Goal: Task Accomplishment & Management: Manage account settings

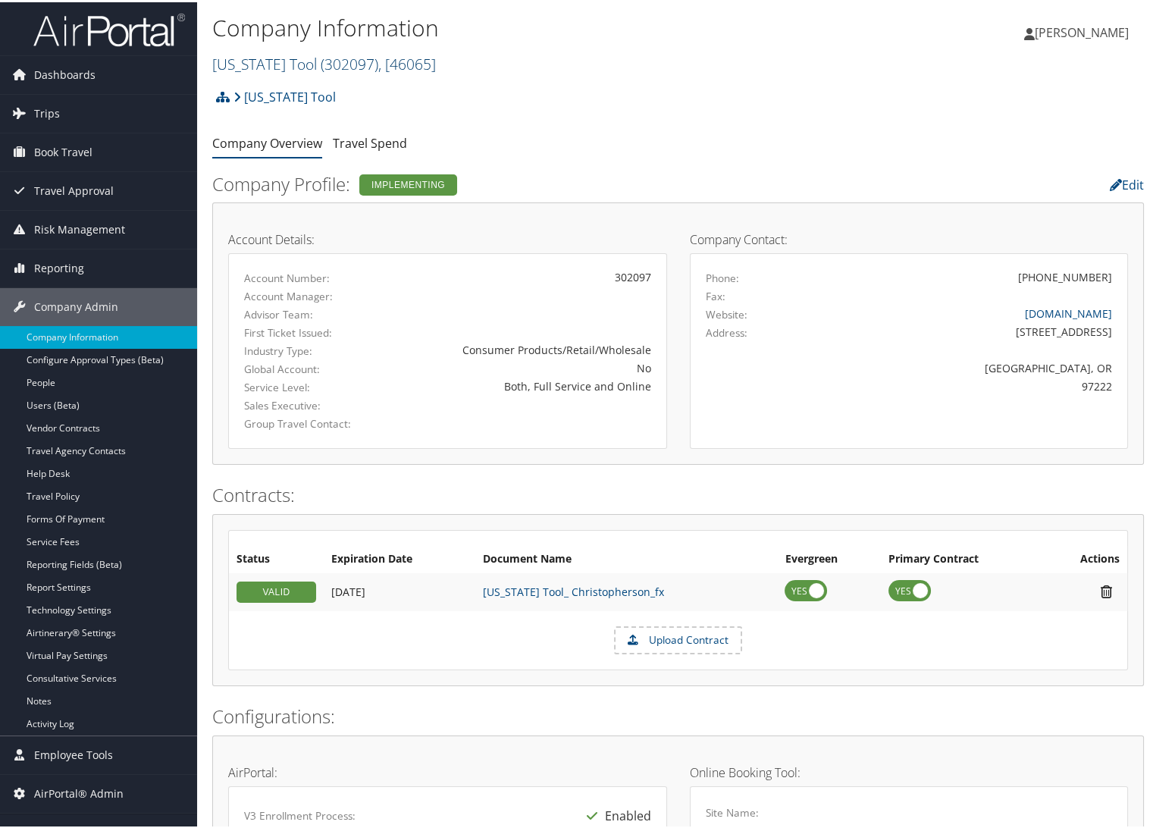
click at [321, 61] on span "( 302097 )" at bounding box center [350, 62] width 58 height 20
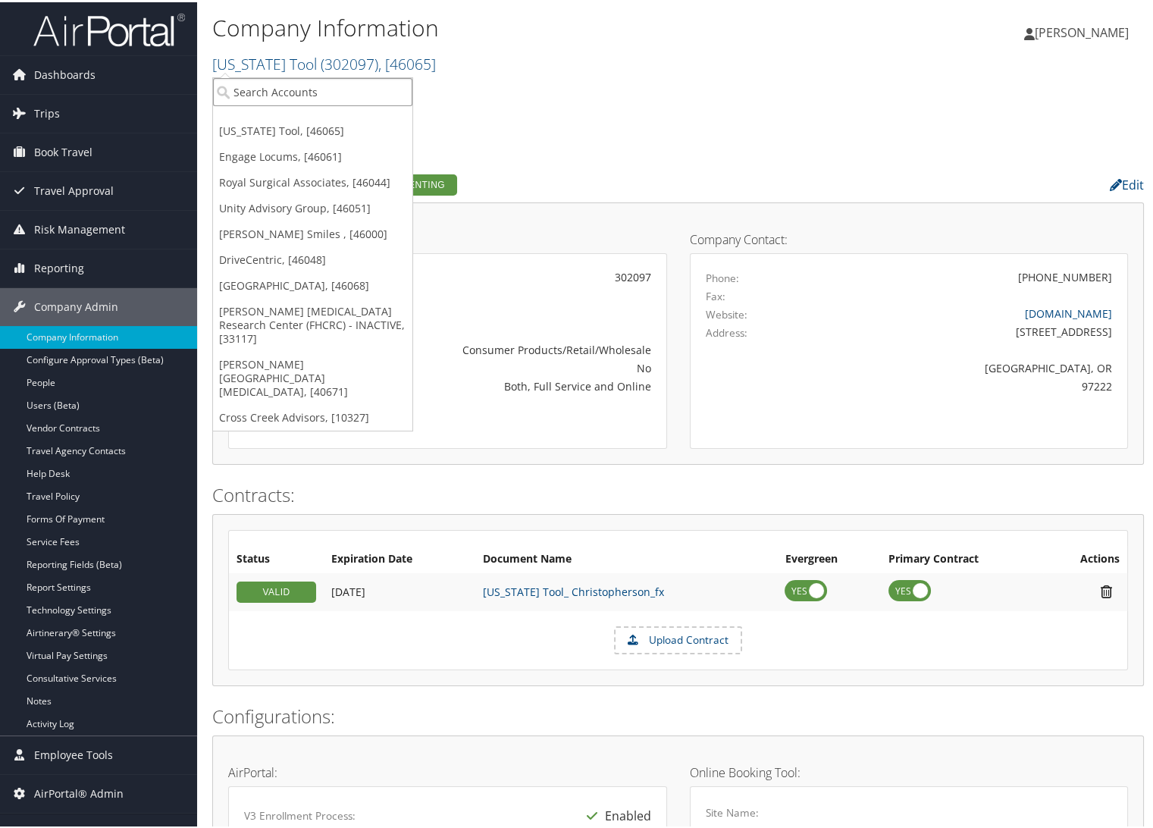
click at [302, 88] on input "search" at bounding box center [312, 90] width 199 height 28
type input "ch guen"
click at [307, 131] on div "Account" at bounding box center [335, 131] width 260 height 14
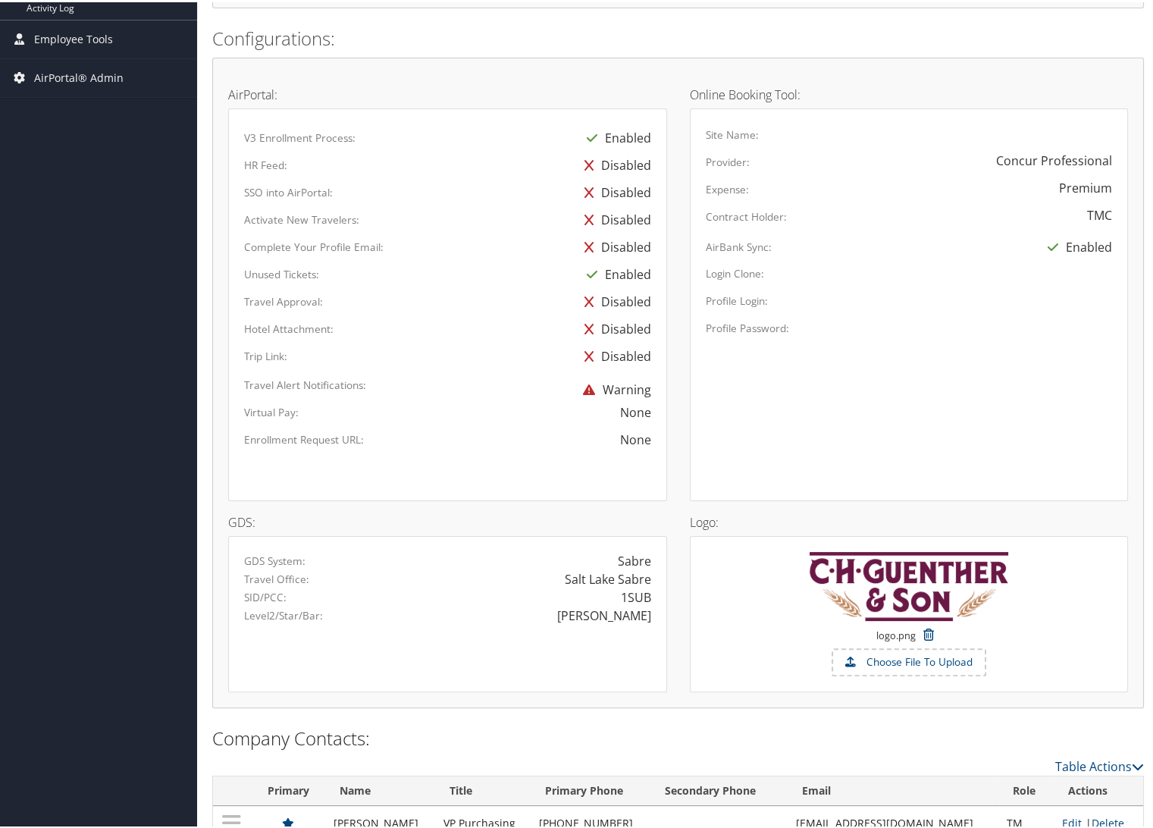
scroll to position [753, 0]
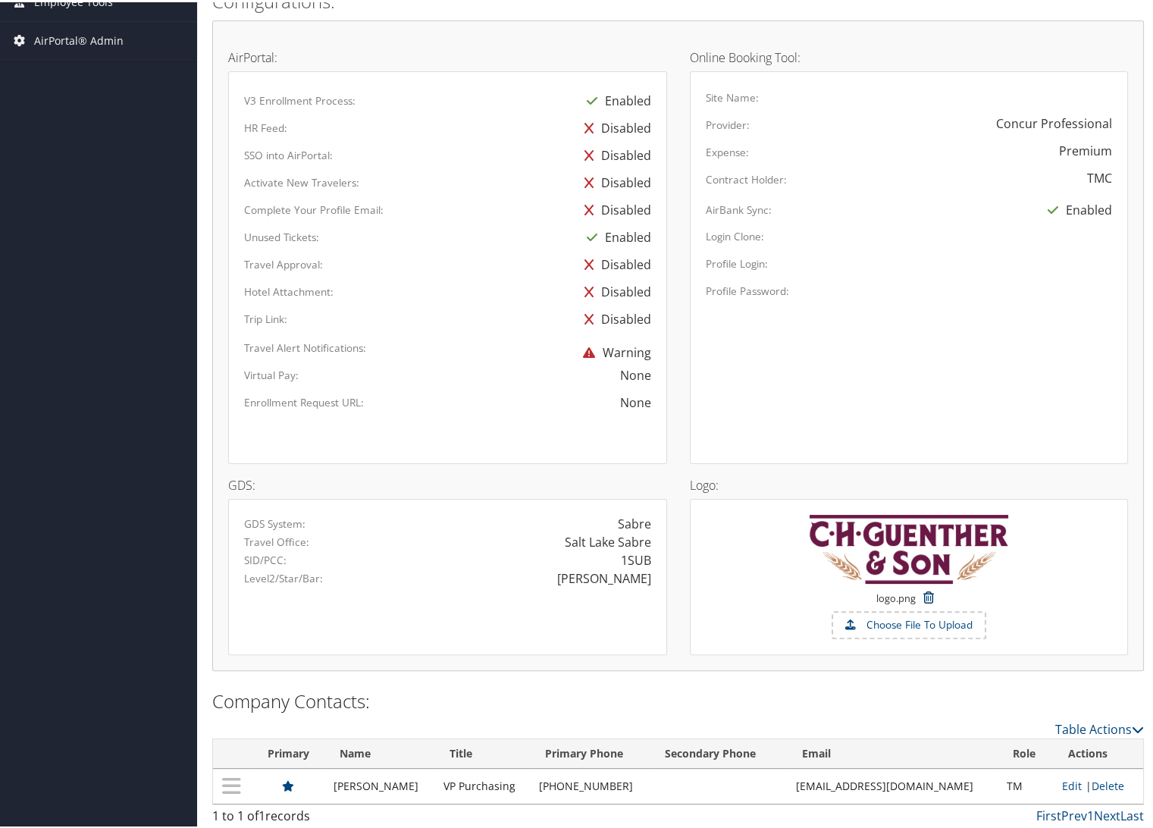
click at [922, 593] on icon at bounding box center [929, 594] width 26 height 27
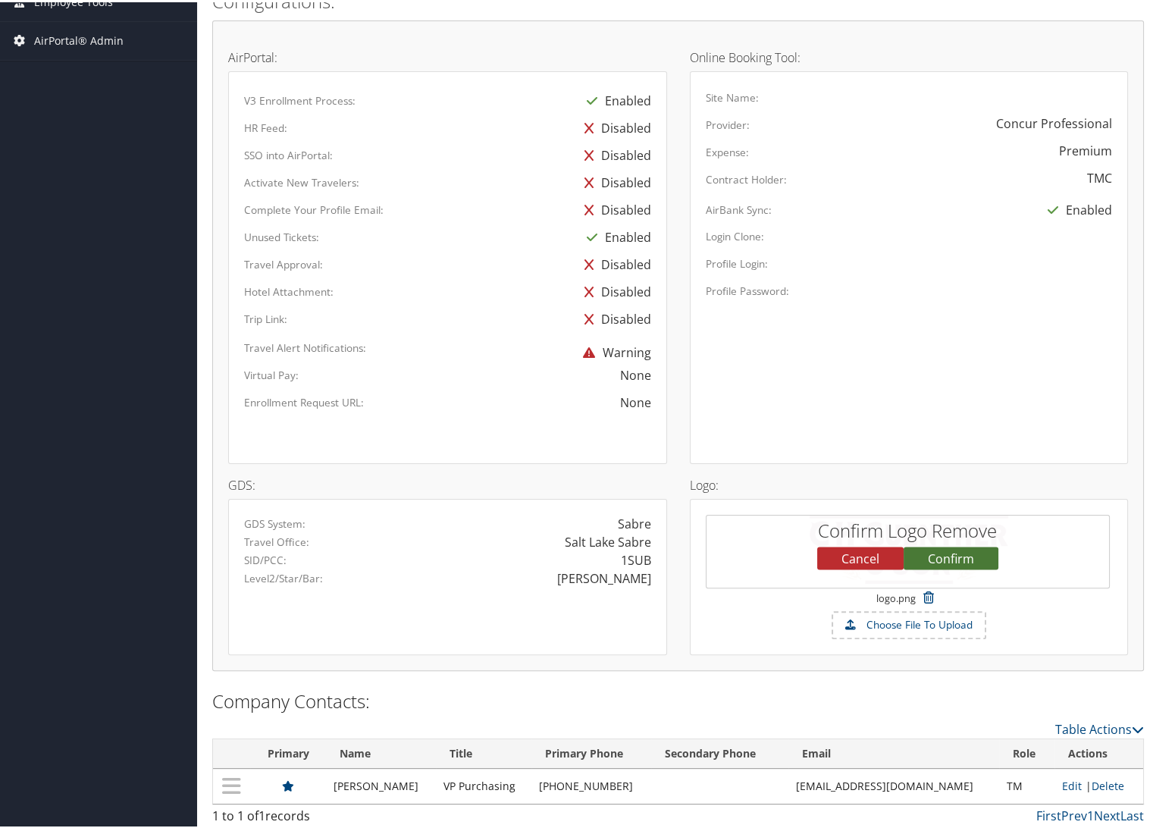
click at [936, 553] on button "Confirm" at bounding box center [951, 555] width 95 height 23
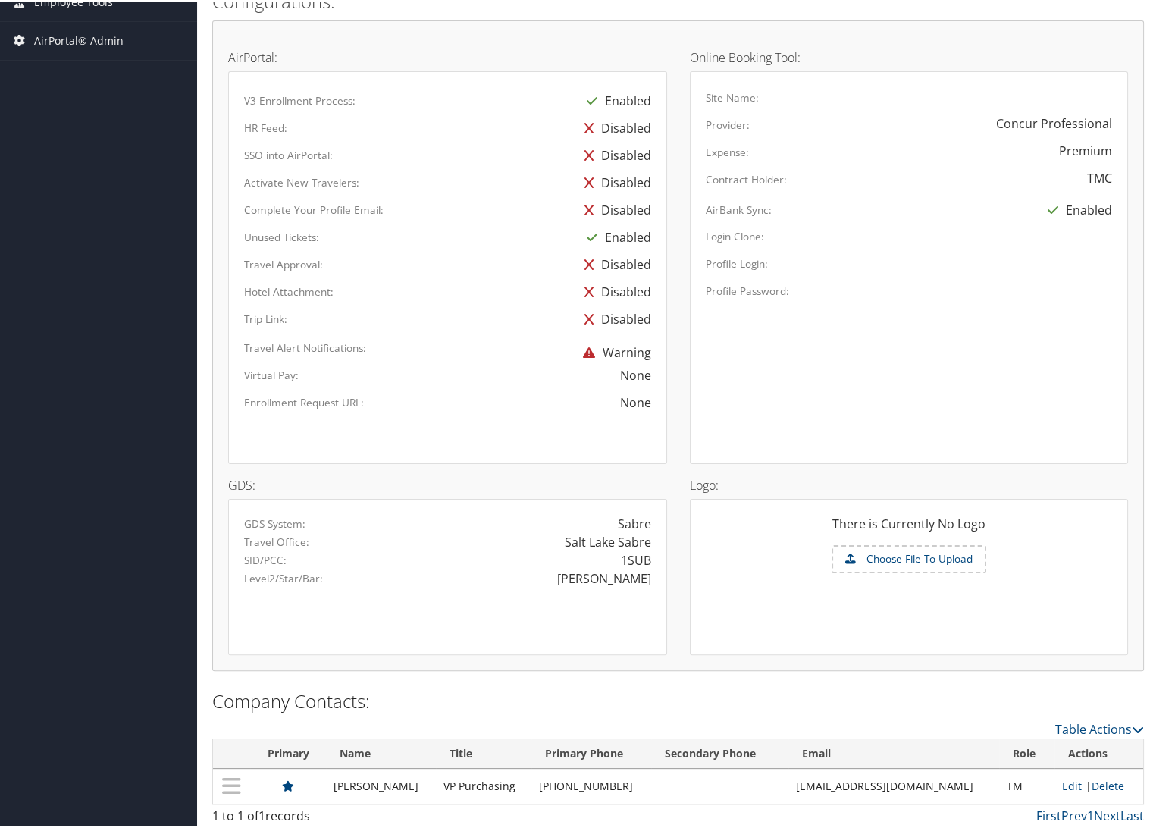
click at [896, 559] on label "Choose File To Upload" at bounding box center [909, 557] width 152 height 26
click at [0, 0] on input "Choose File To Upload" at bounding box center [0, 0] width 0 height 0
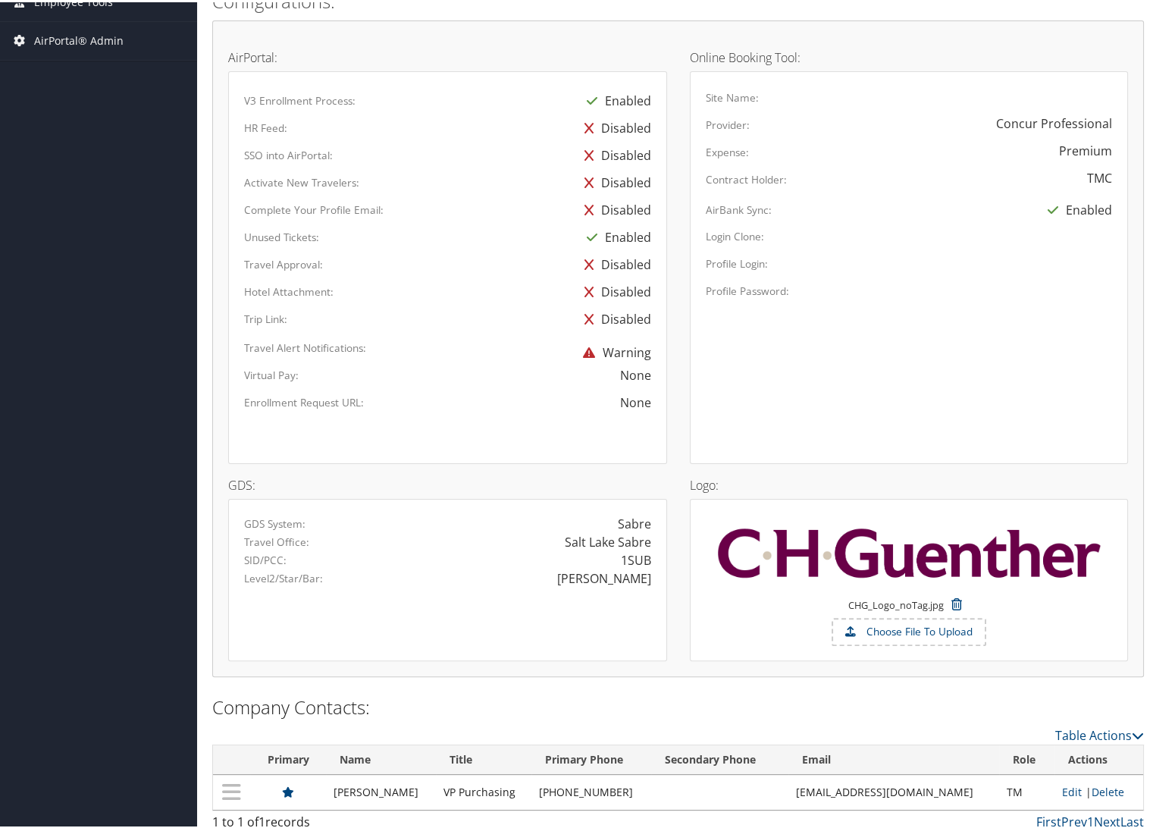
click at [792, 636] on div "Choose File To Upload" at bounding box center [909, 630] width 430 height 29
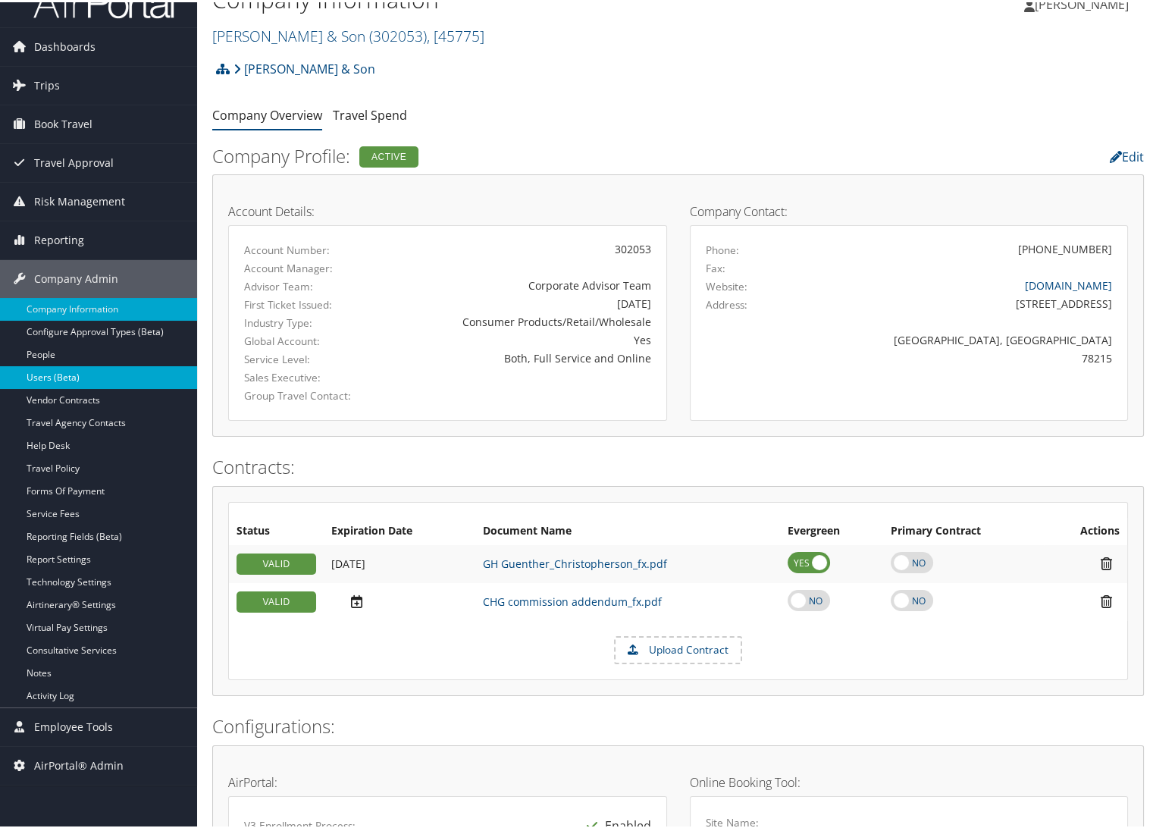
scroll to position [0, 0]
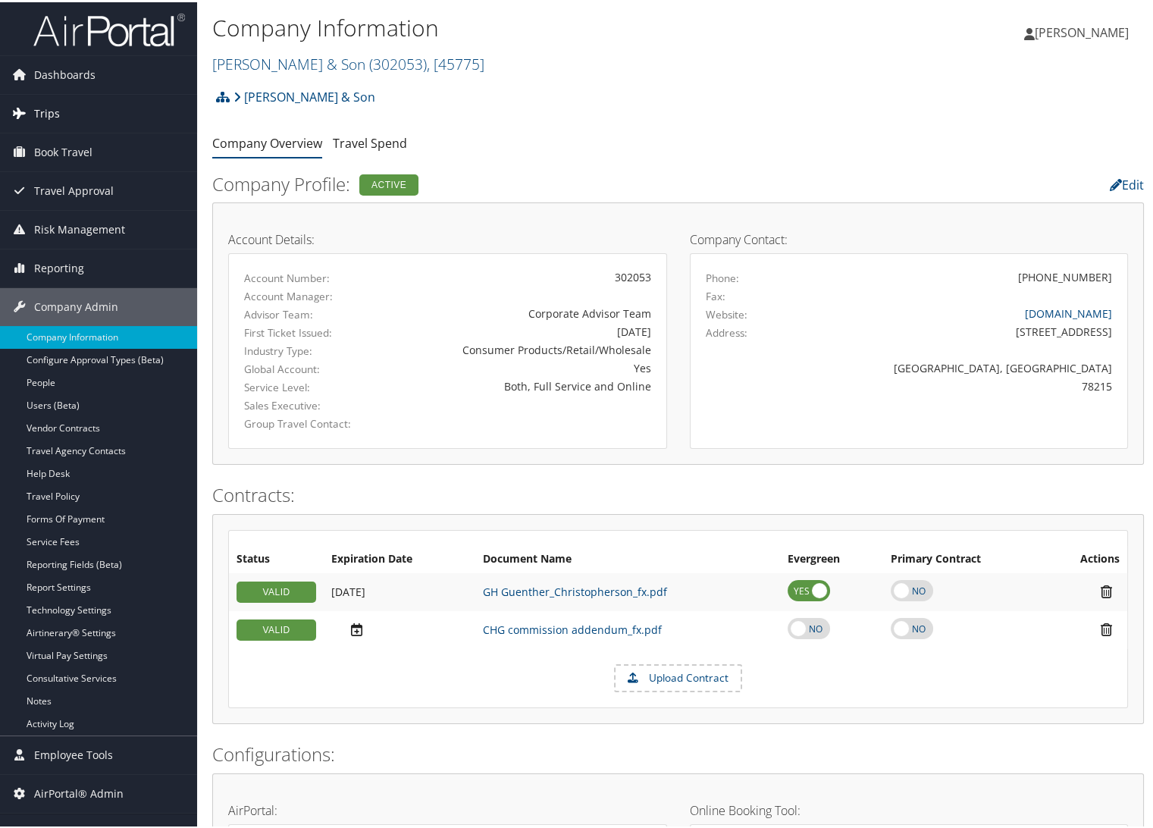
click at [38, 112] on span "Trips" at bounding box center [47, 111] width 26 height 38
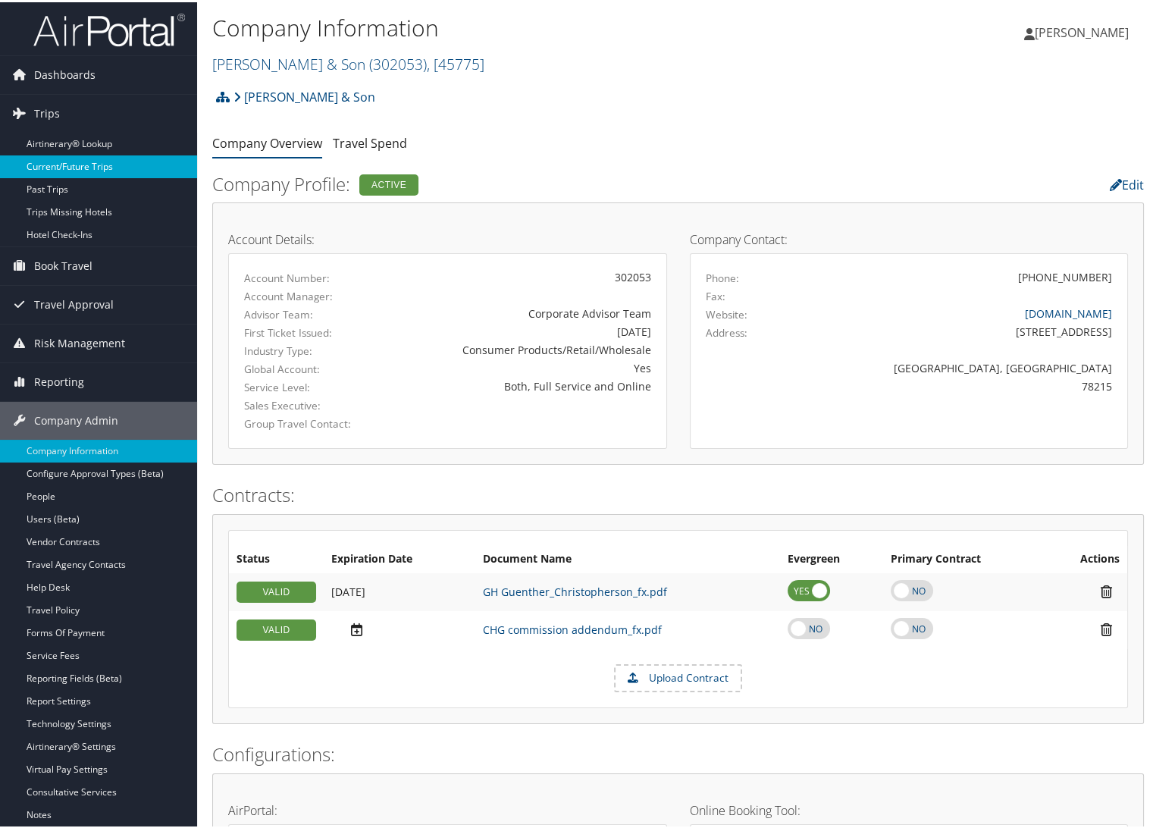
click at [60, 159] on link "Current/Future Trips" at bounding box center [98, 164] width 197 height 23
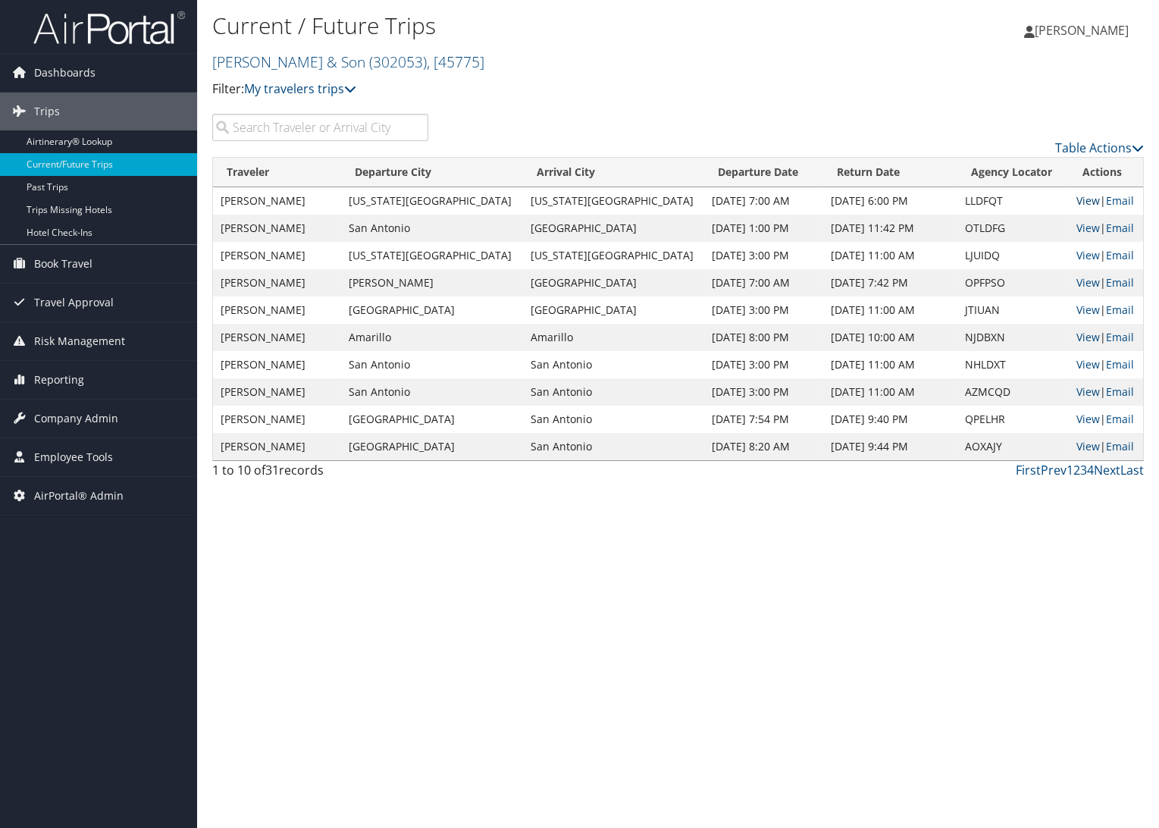
click at [1077, 199] on link "View" at bounding box center [1089, 200] width 24 height 14
click at [79, 412] on span "Company Admin" at bounding box center [76, 419] width 84 height 38
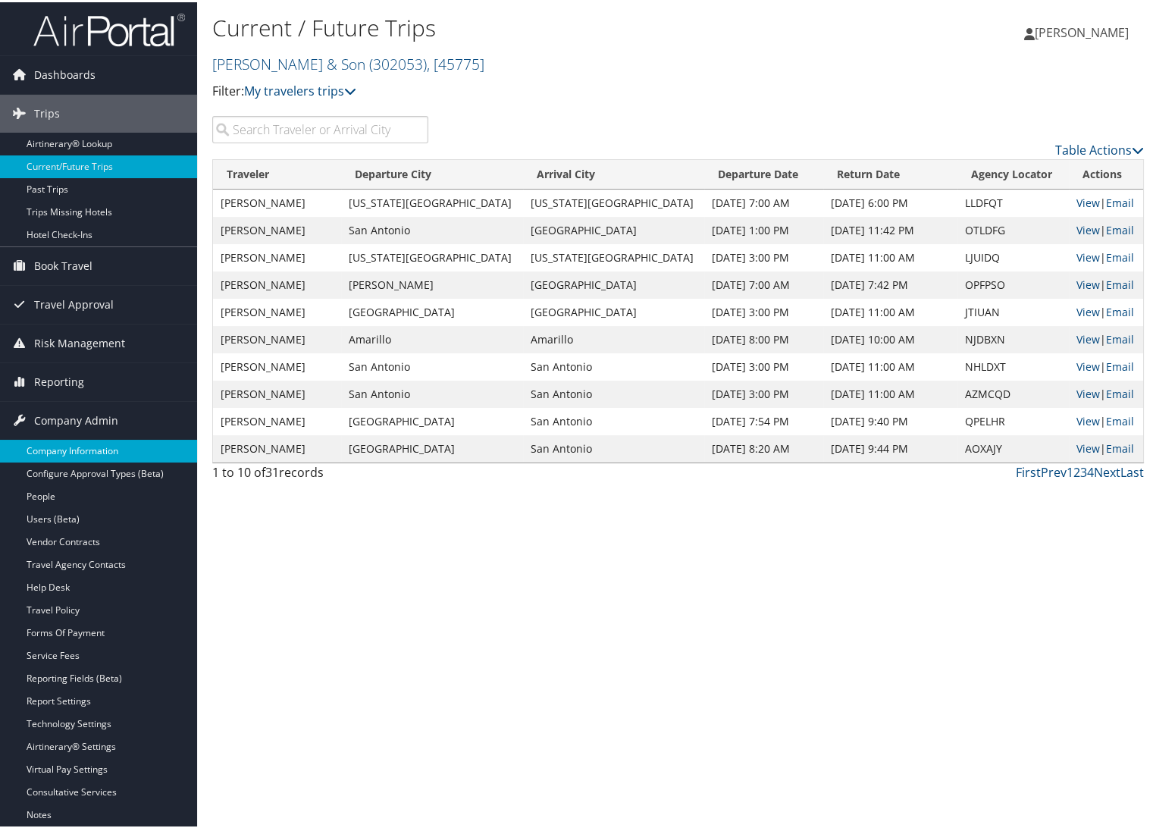
click at [79, 445] on link "Company Information" at bounding box center [98, 448] width 197 height 23
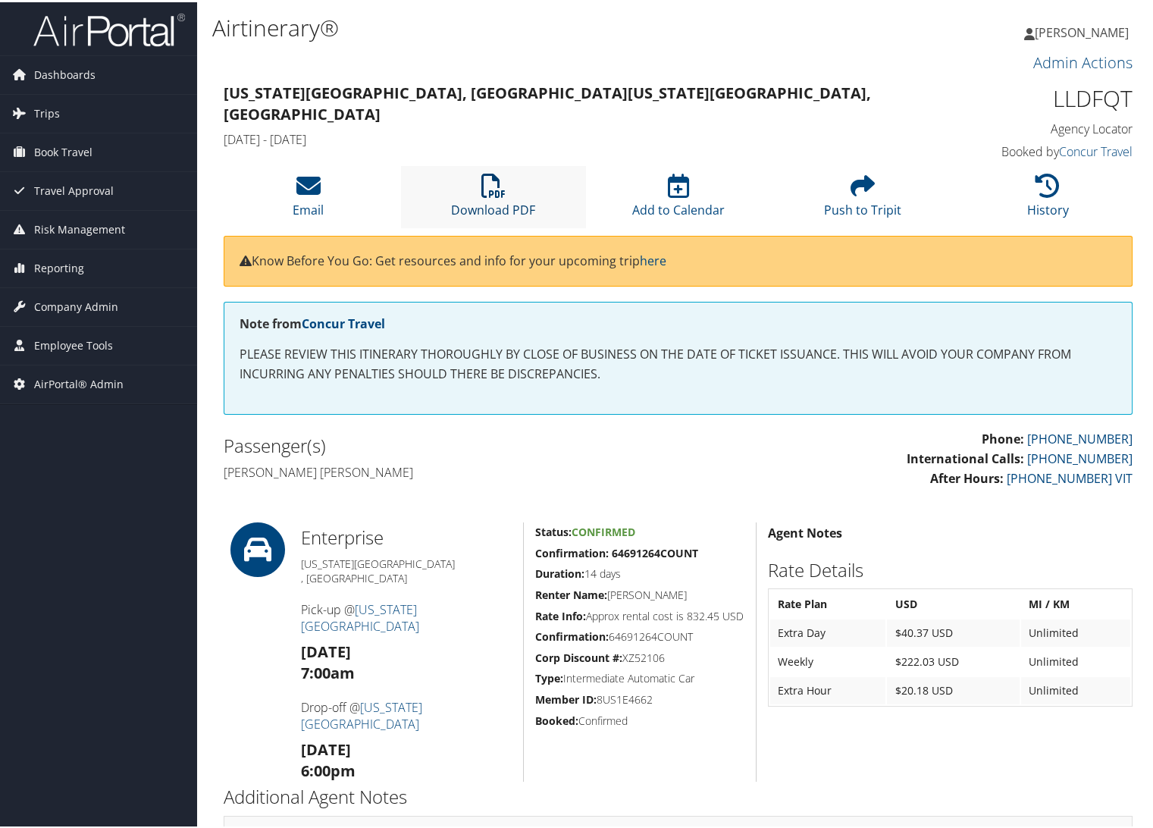
click at [527, 202] on link "Download PDF" at bounding box center [493, 198] width 84 height 36
click at [45, 305] on span "Company Admin" at bounding box center [76, 305] width 84 height 38
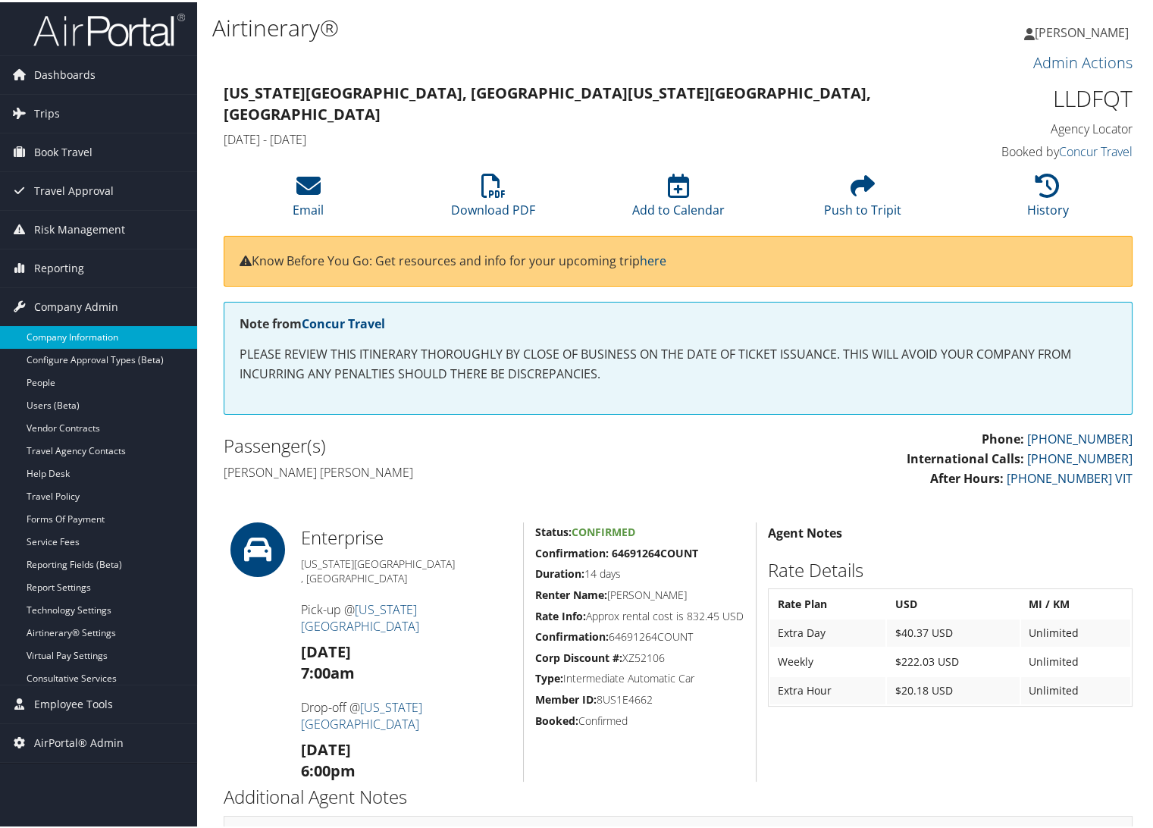
click at [61, 326] on link "Company Information" at bounding box center [98, 335] width 197 height 23
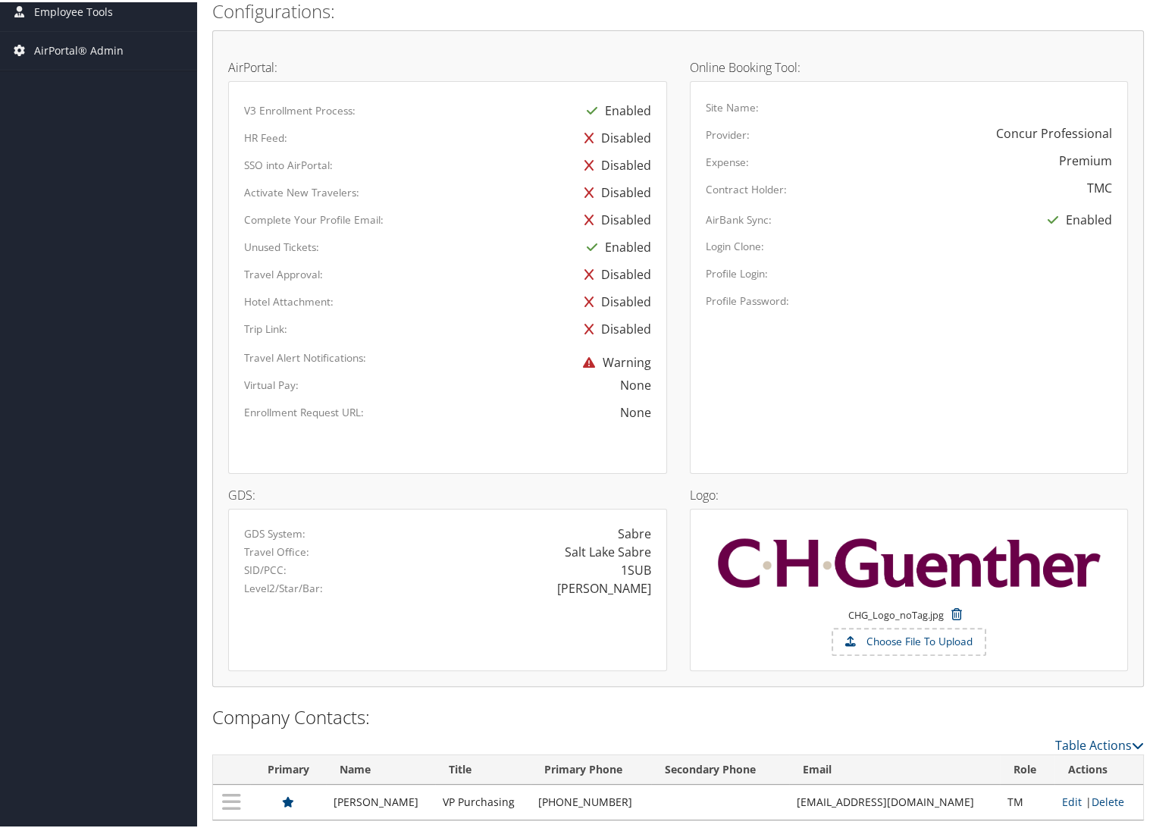
scroll to position [758, 0]
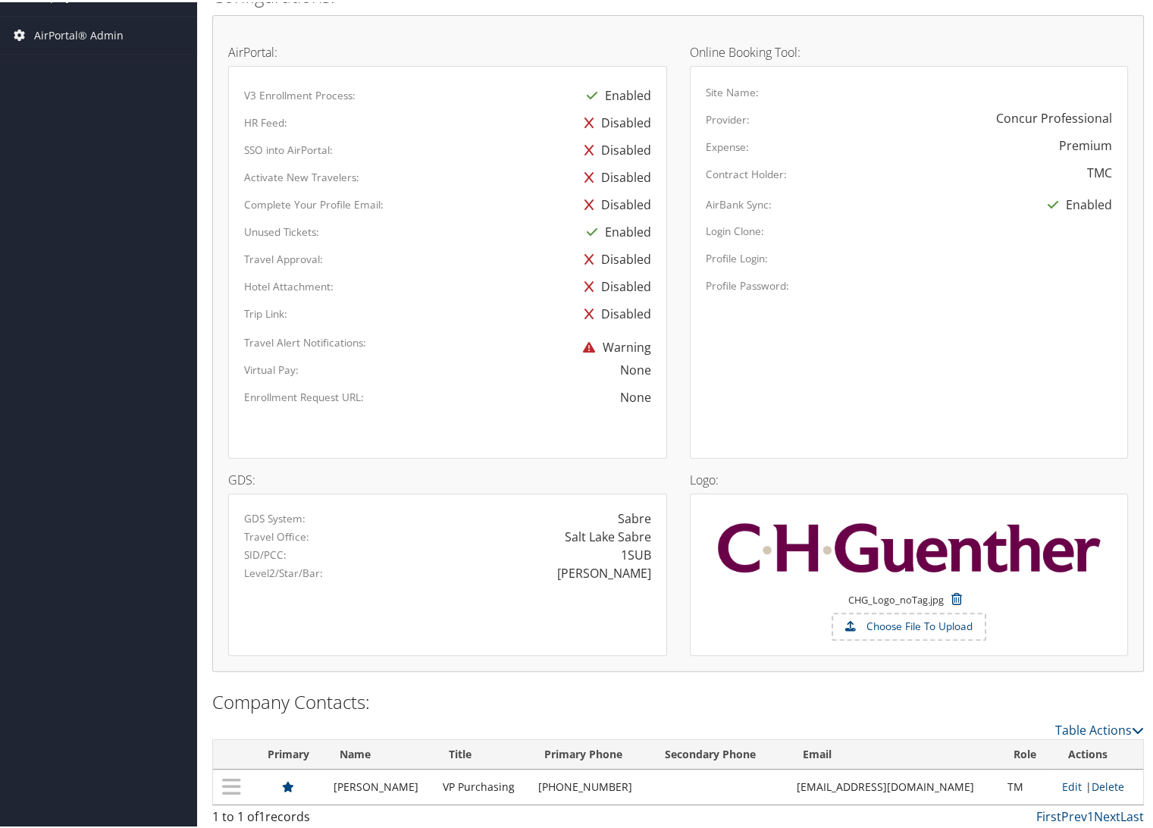
click at [925, 623] on label "Choose File To Upload" at bounding box center [909, 625] width 152 height 26
click at [0, 0] on input "Choose File To Upload" at bounding box center [0, 0] width 0 height 0
click at [944, 597] on icon at bounding box center [957, 596] width 26 height 27
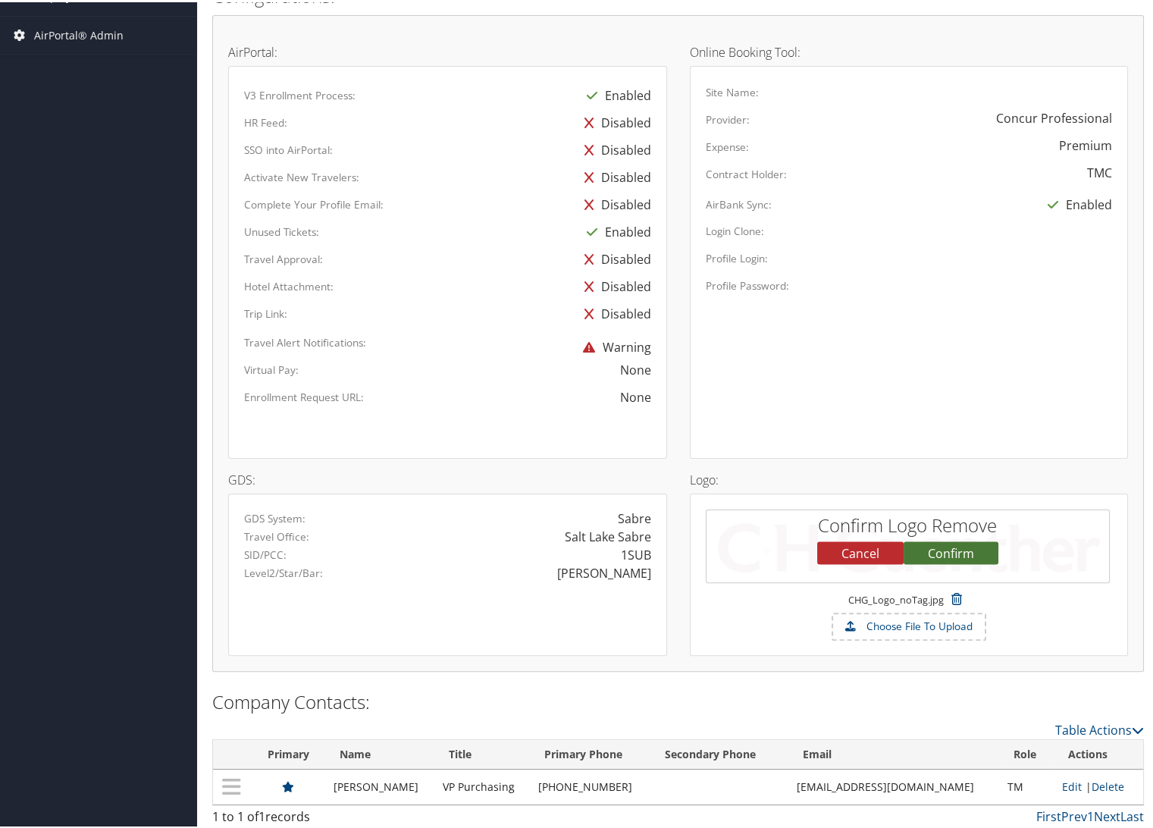
click at [924, 552] on button "Confirm" at bounding box center [951, 550] width 95 height 23
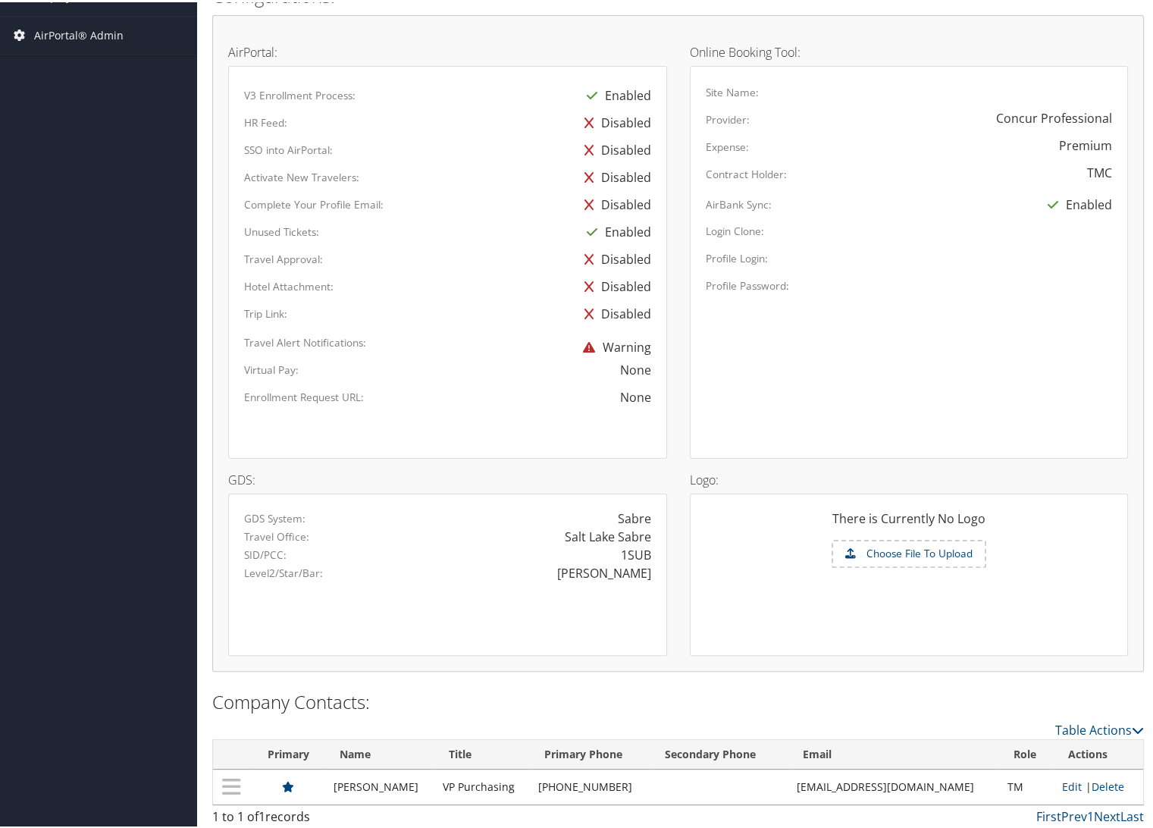
click at [918, 544] on label "Choose File To Upload" at bounding box center [909, 552] width 152 height 26
click at [0, 0] on input "Choose File To Upload" at bounding box center [0, 0] width 0 height 0
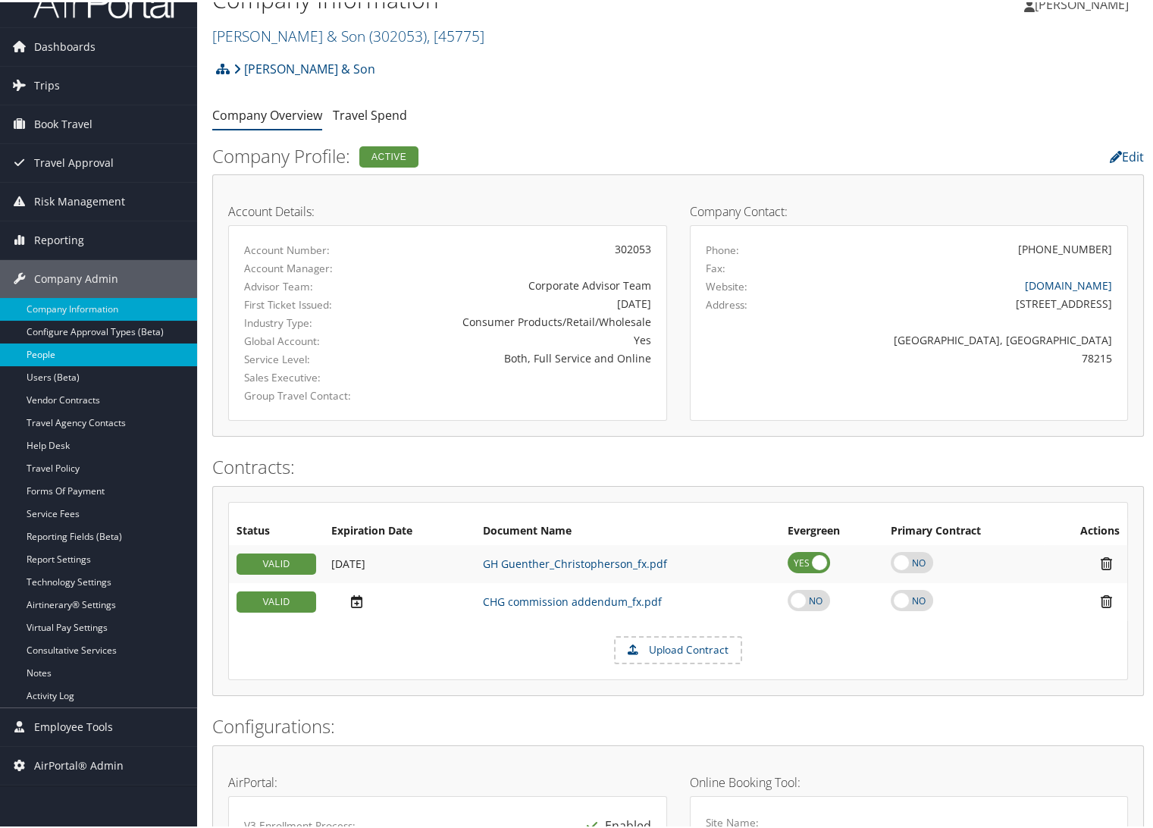
scroll to position [0, 0]
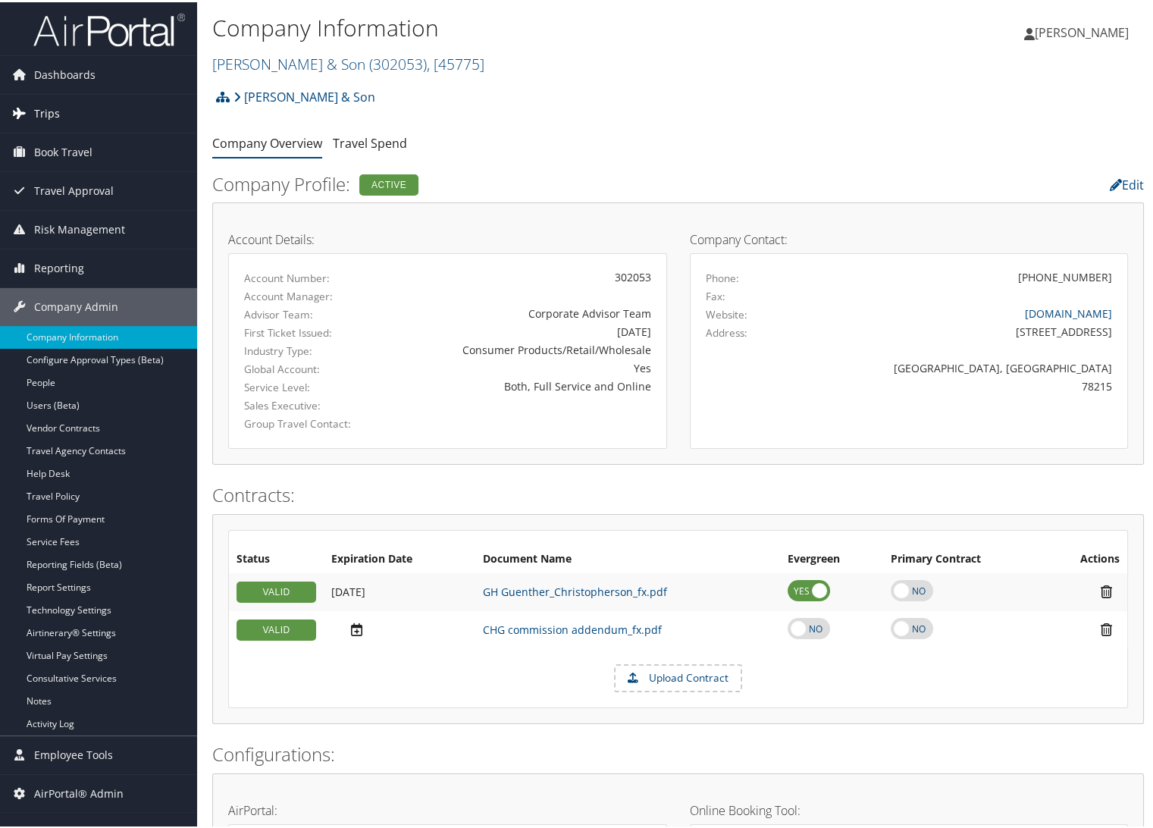
click at [42, 105] on span "Trips" at bounding box center [47, 111] width 26 height 38
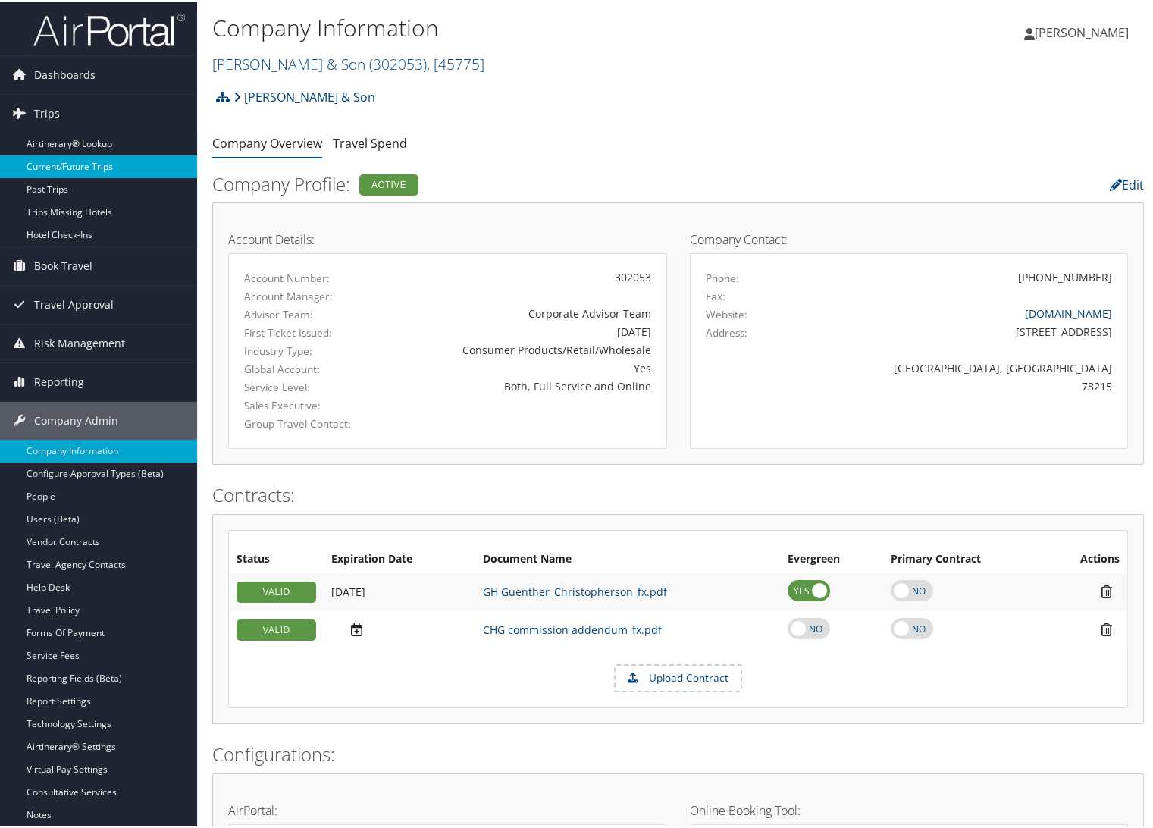
click at [94, 158] on link "Current/Future Trips" at bounding box center [98, 164] width 197 height 23
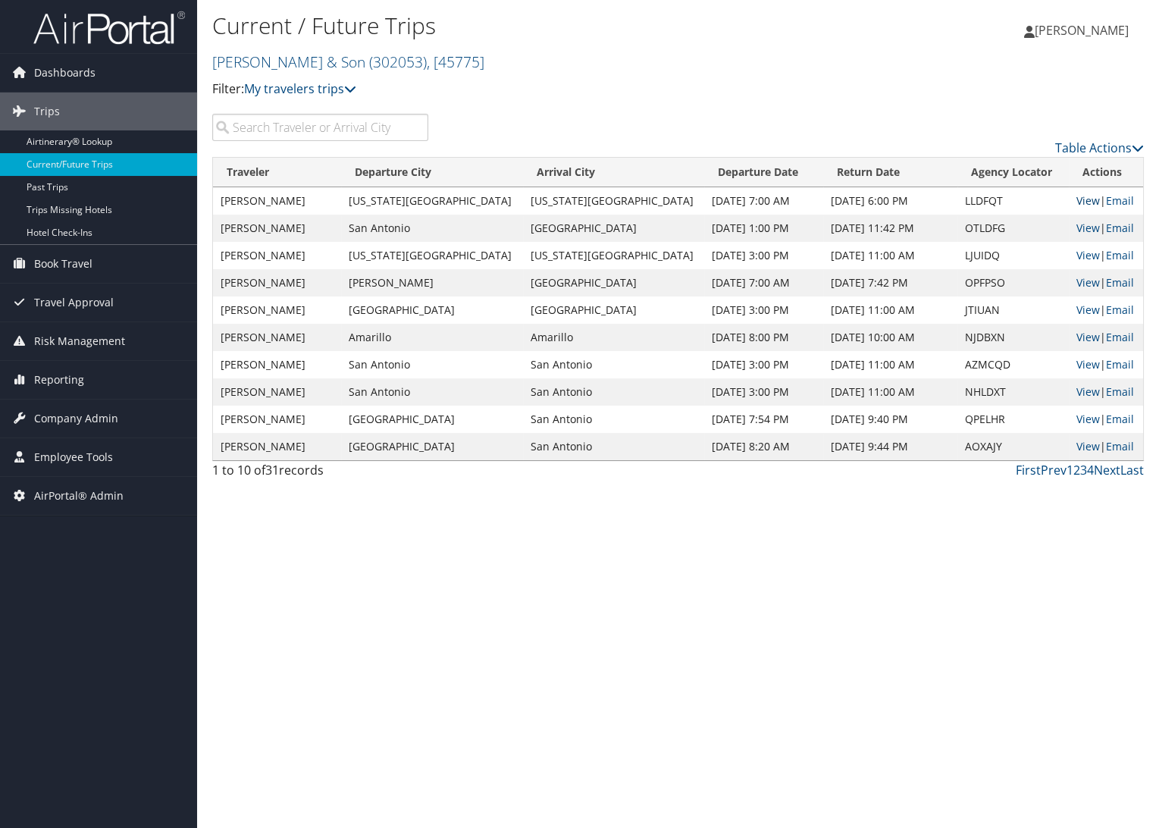
click at [1077, 203] on link "View" at bounding box center [1089, 200] width 24 height 14
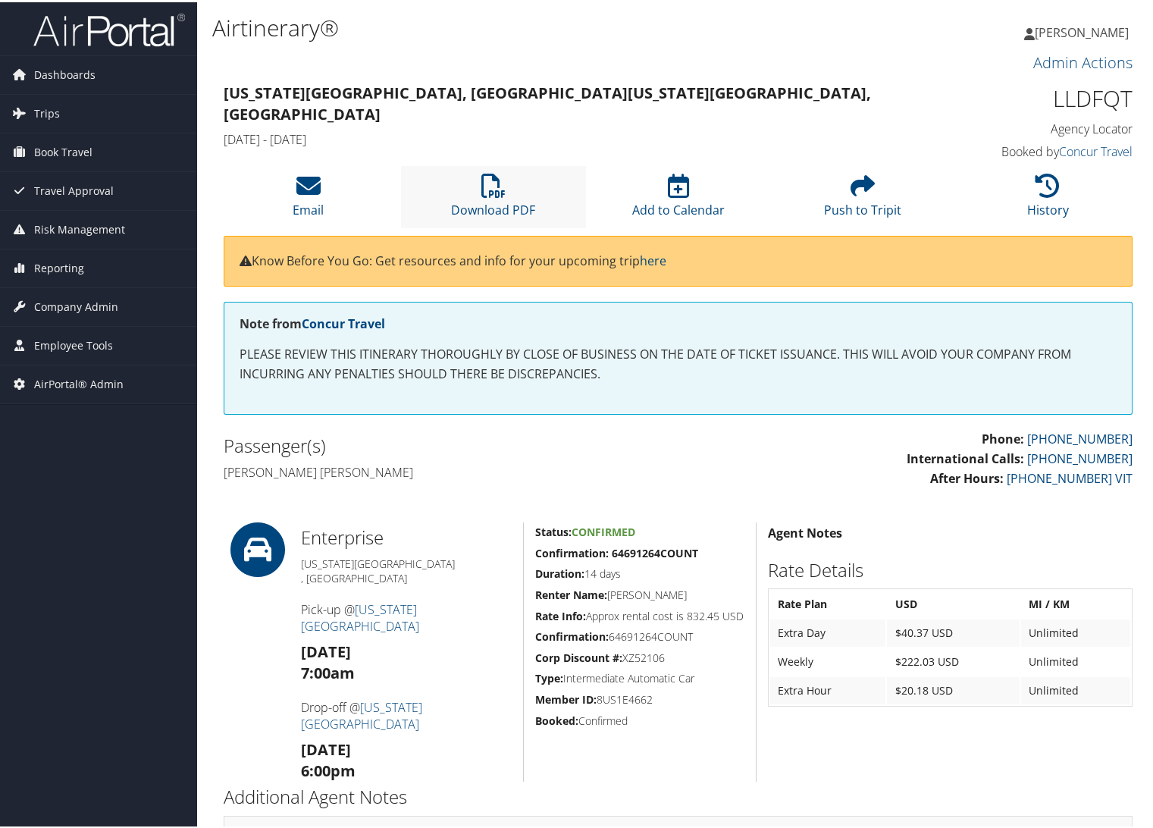
click at [463, 198] on li "Download PDF" at bounding box center [493, 194] width 185 height 61
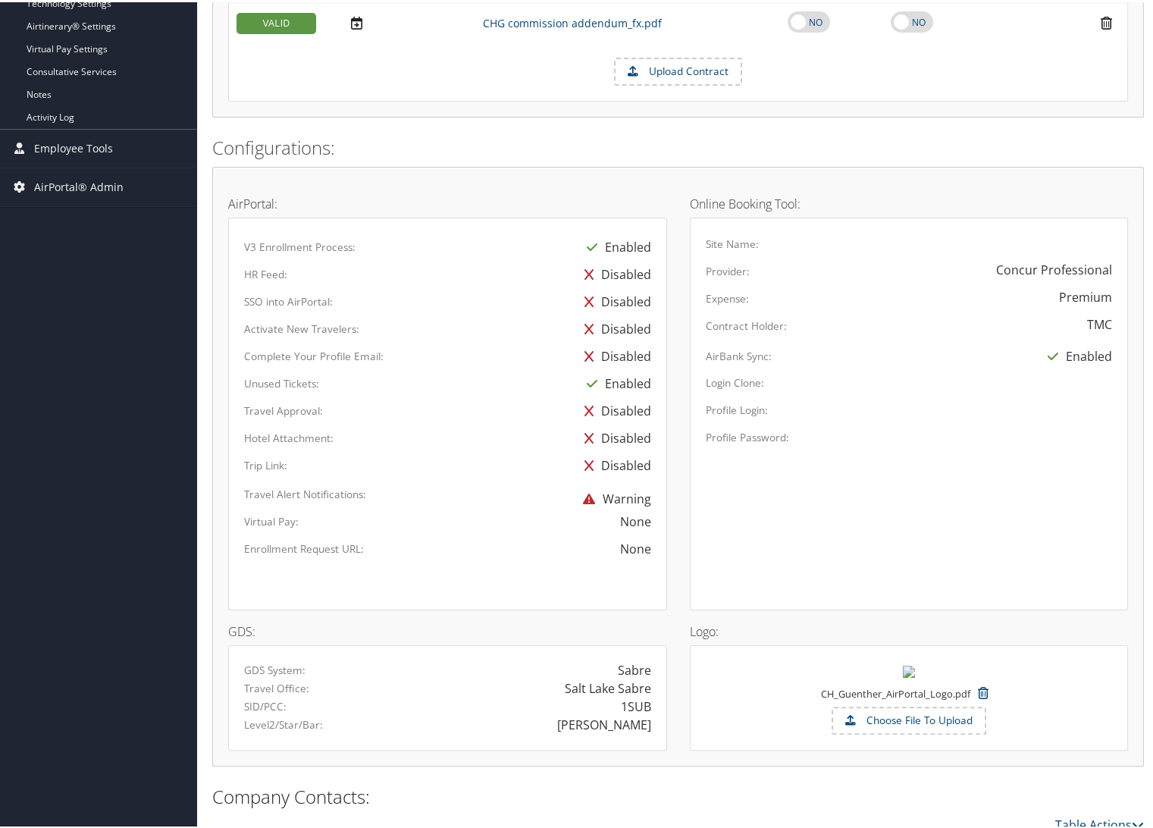
scroll to position [702, 0]
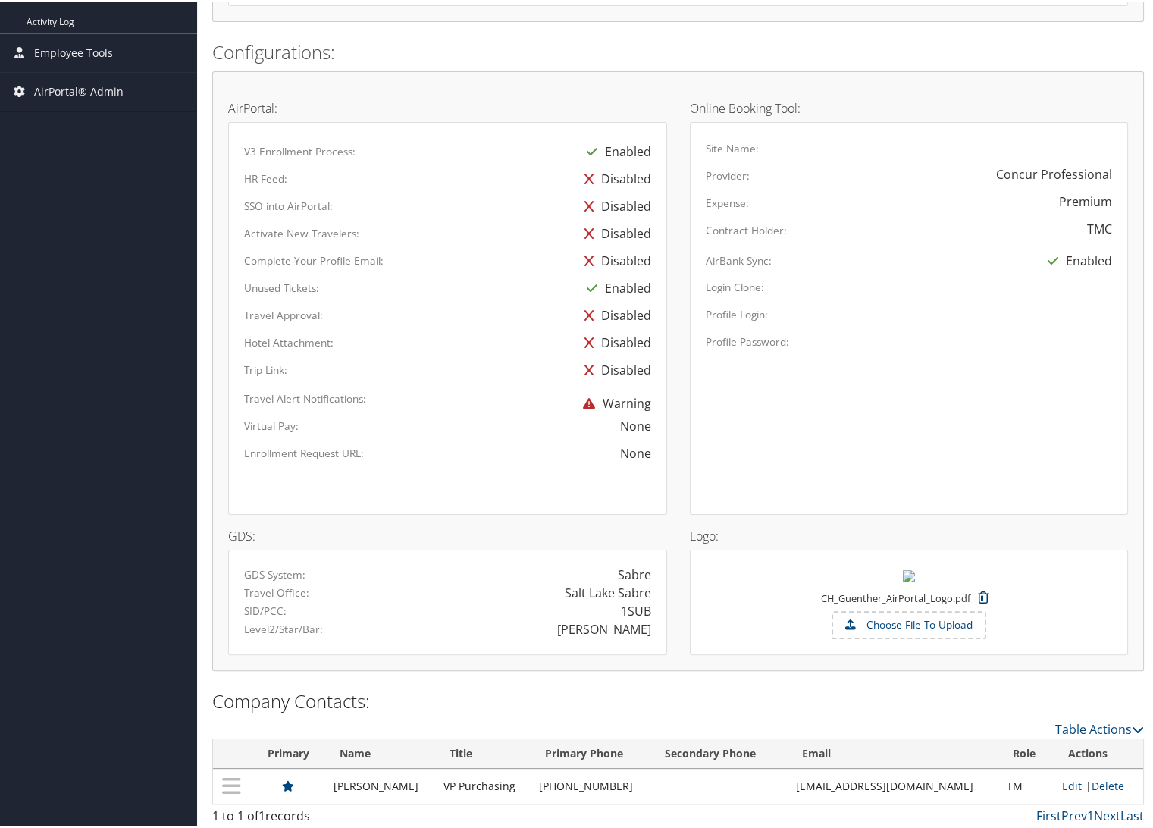
click at [979, 594] on icon at bounding box center [983, 594] width 26 height 27
click at [950, 611] on button "Confirm" at bounding box center [951, 606] width 95 height 23
click at [925, 599] on label "Choose File To Upload" at bounding box center [909, 608] width 152 height 26
click at [0, 0] on input "Choose File To Upload" at bounding box center [0, 0] width 0 height 0
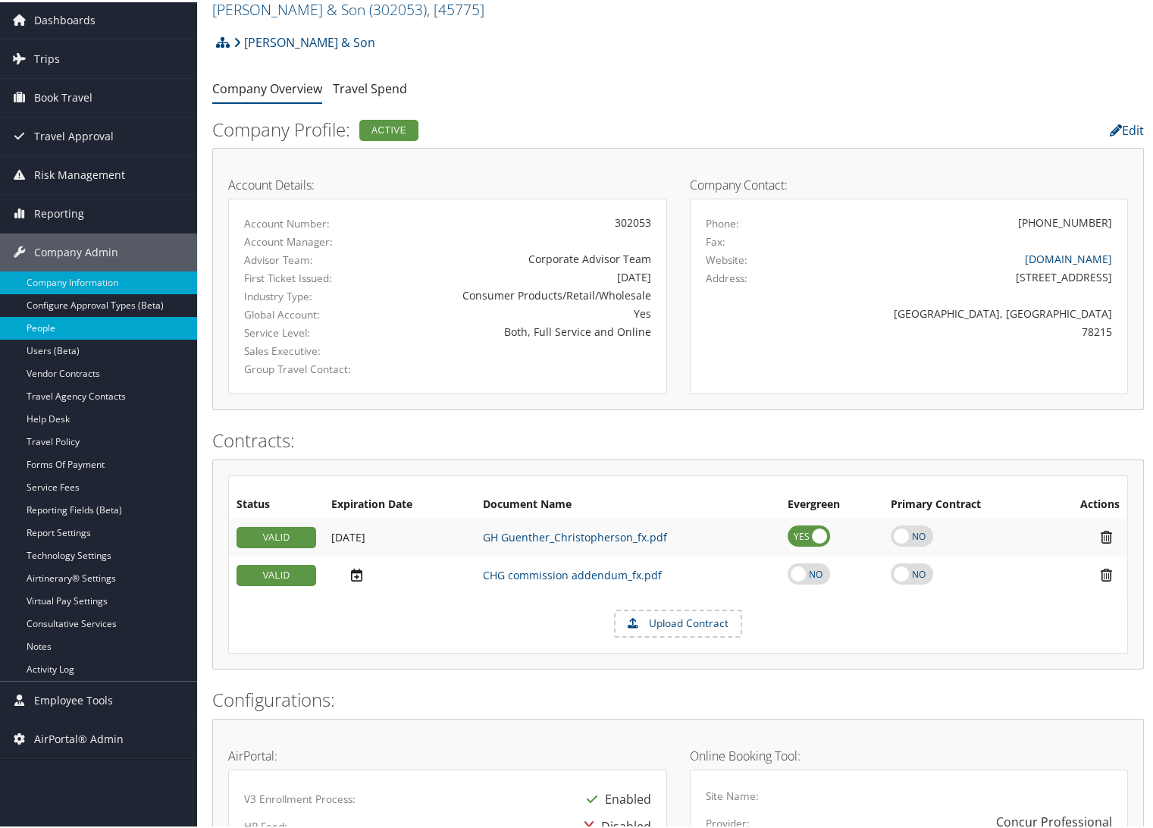
scroll to position [28, 0]
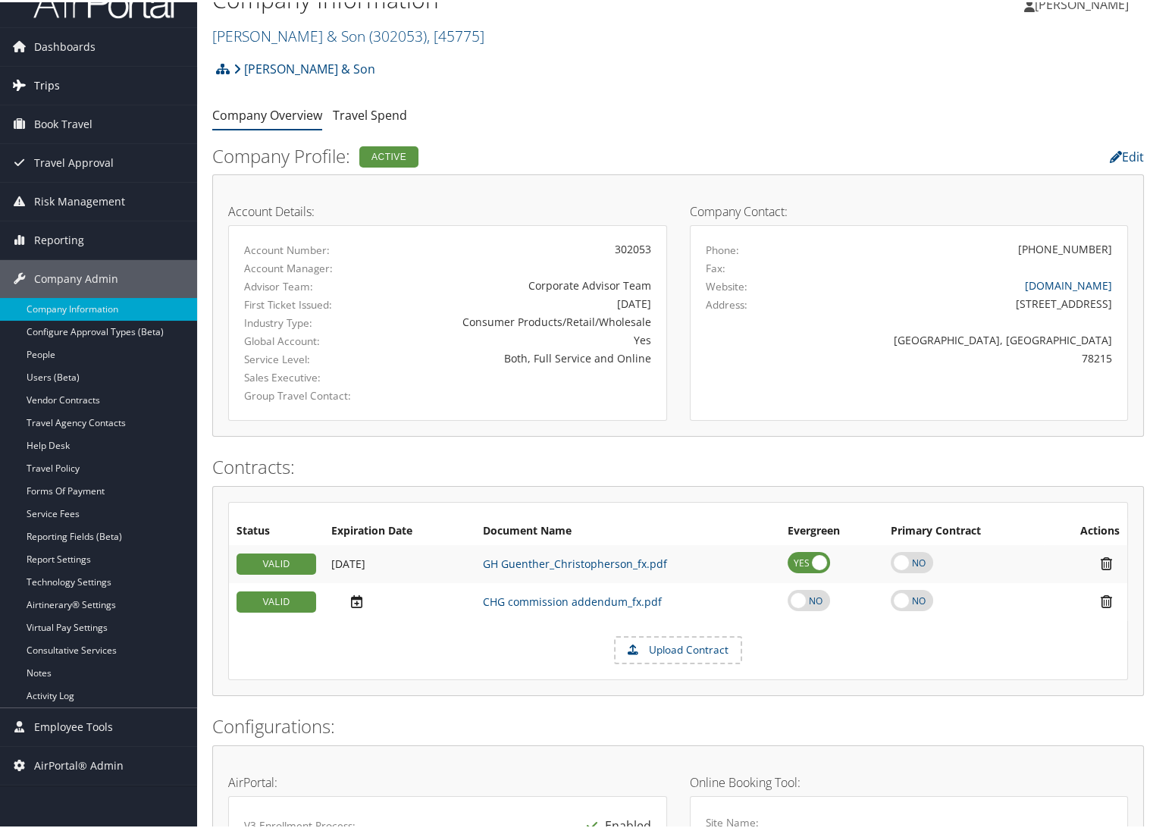
click at [40, 77] on span "Trips" at bounding box center [47, 83] width 26 height 38
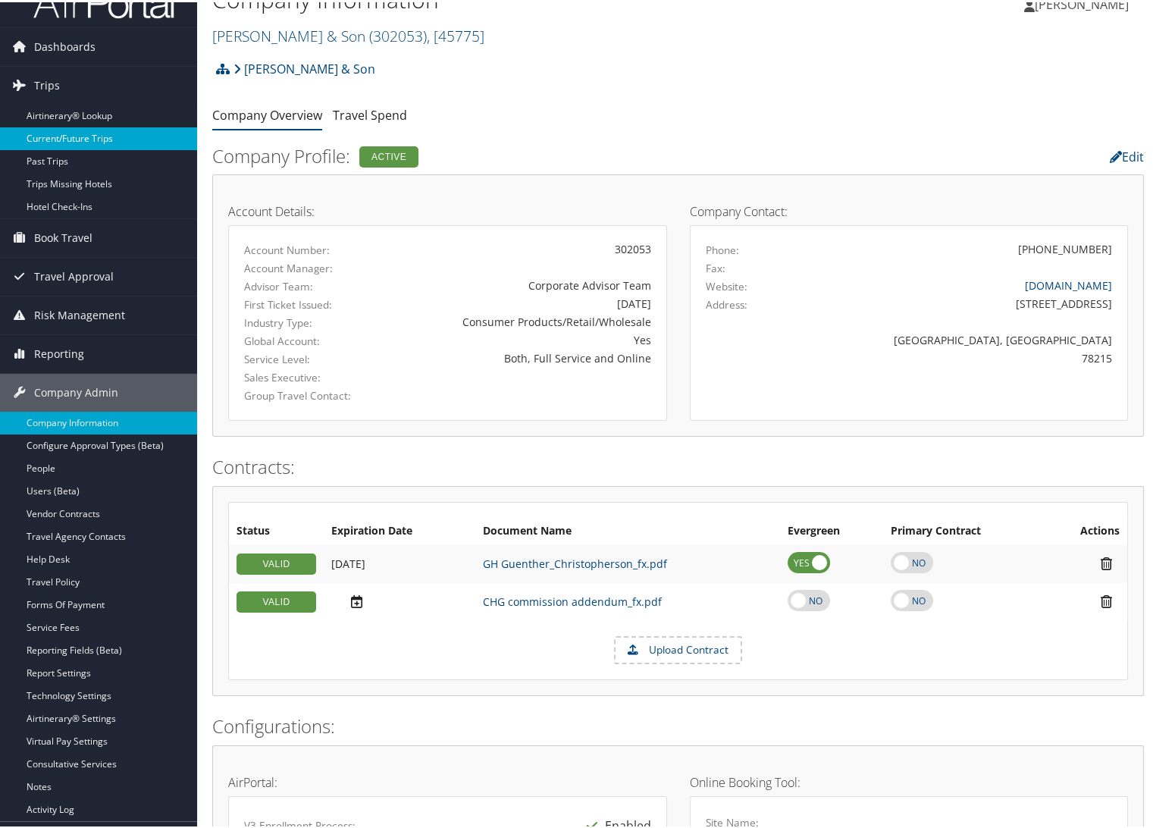
click at [49, 138] on link "Current/Future Trips" at bounding box center [98, 136] width 197 height 23
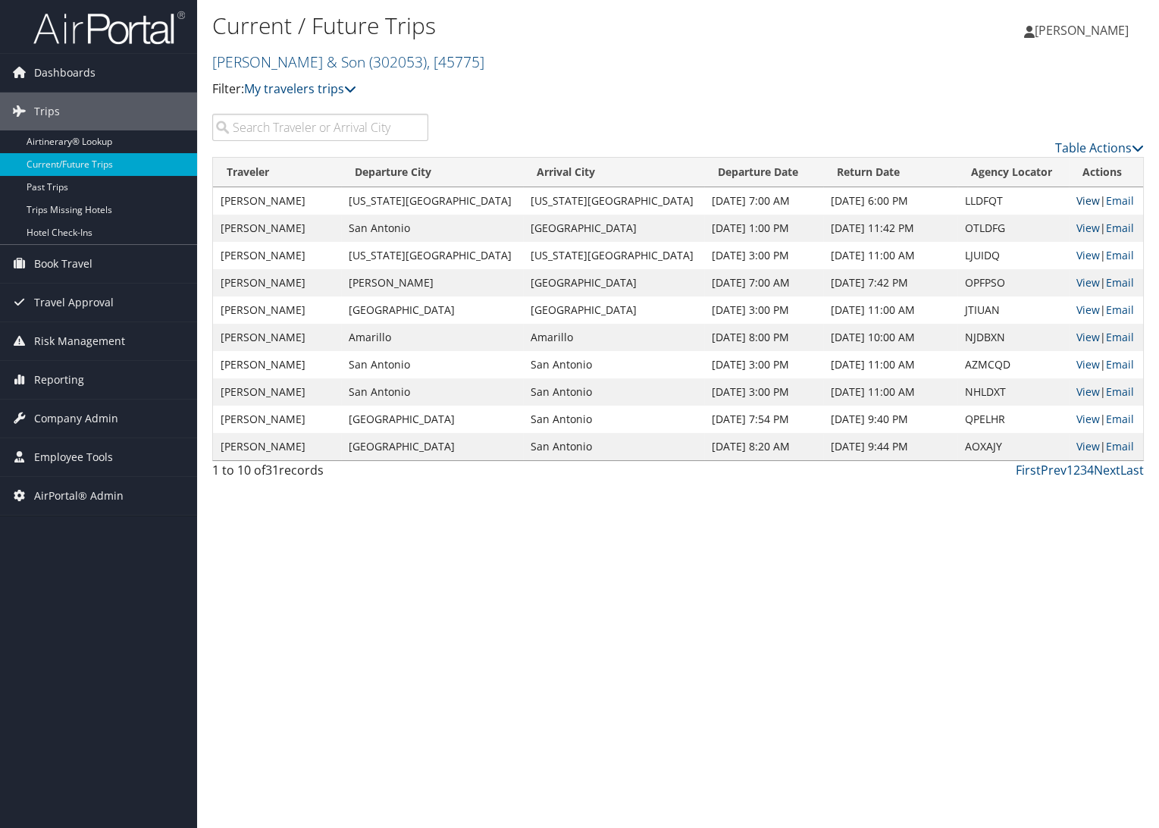
click at [1077, 199] on link "View" at bounding box center [1089, 200] width 24 height 14
click at [76, 415] on span "Company Admin" at bounding box center [76, 419] width 84 height 38
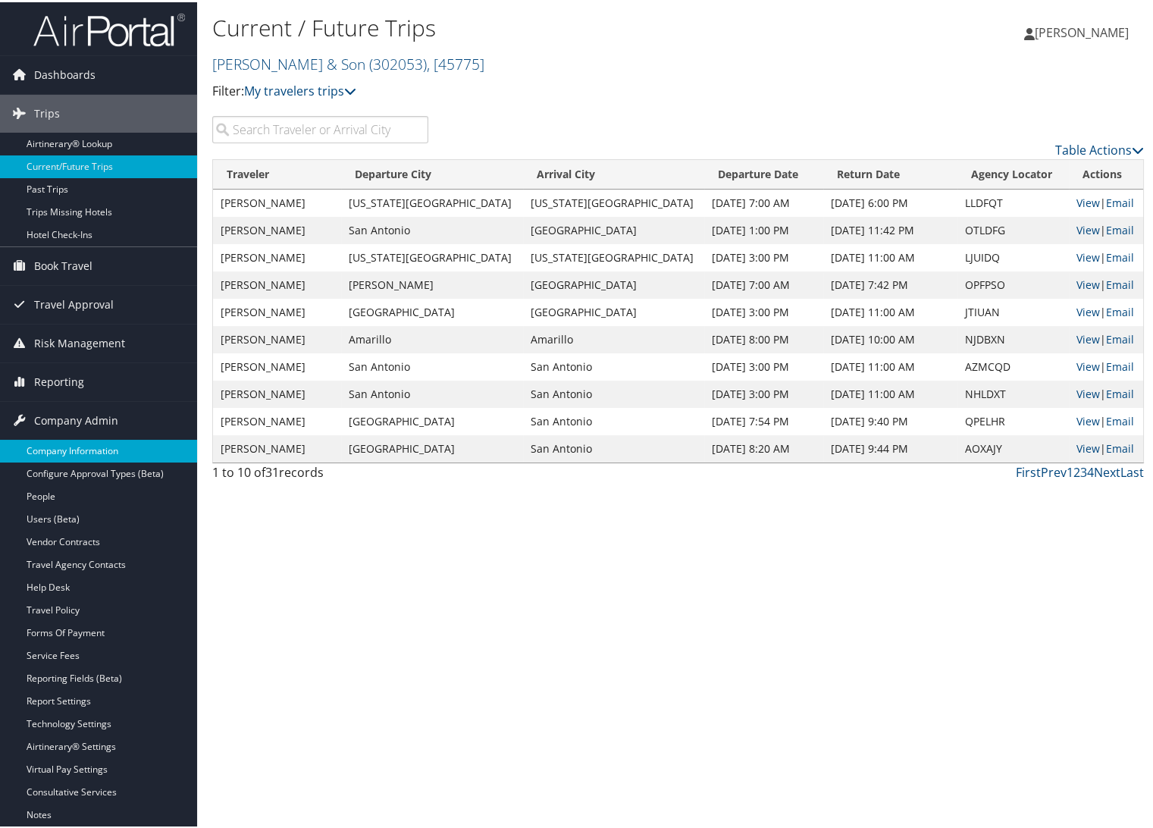
click at [77, 448] on link "Company Information" at bounding box center [98, 448] width 197 height 23
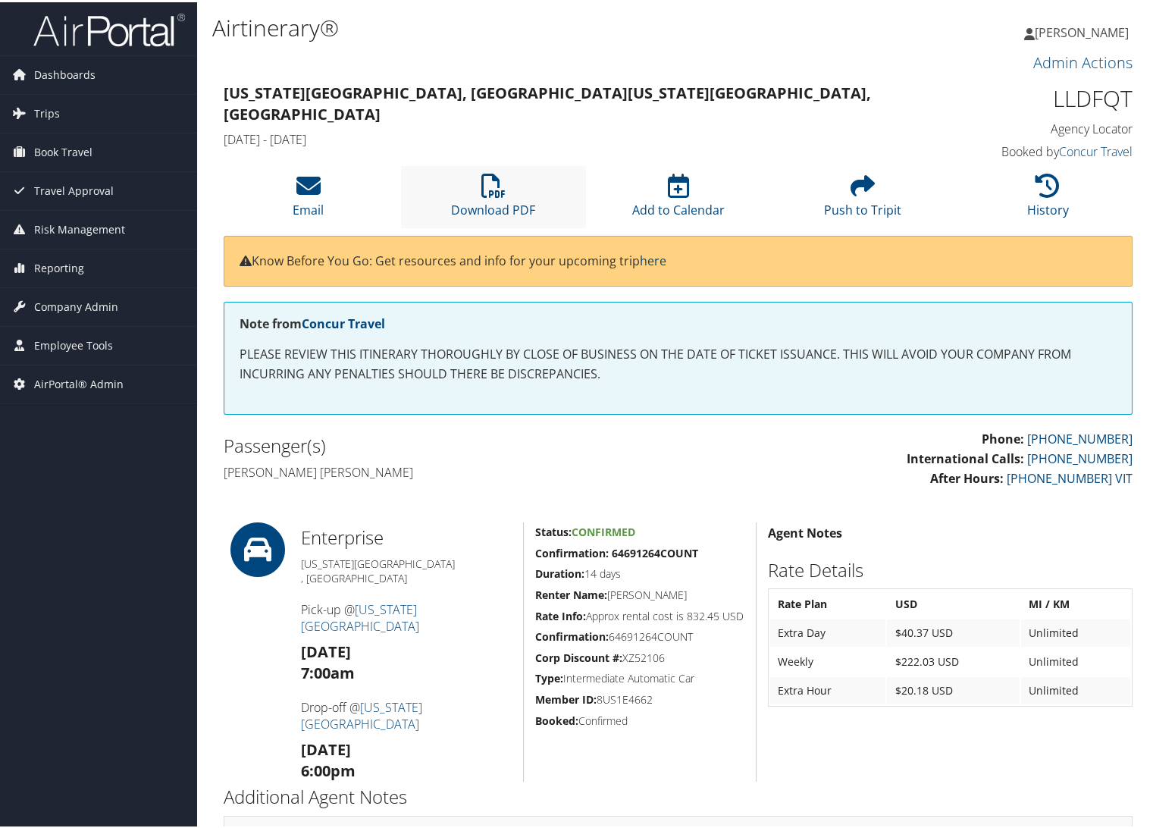
click at [454, 194] on li "Download PDF" at bounding box center [493, 194] width 185 height 61
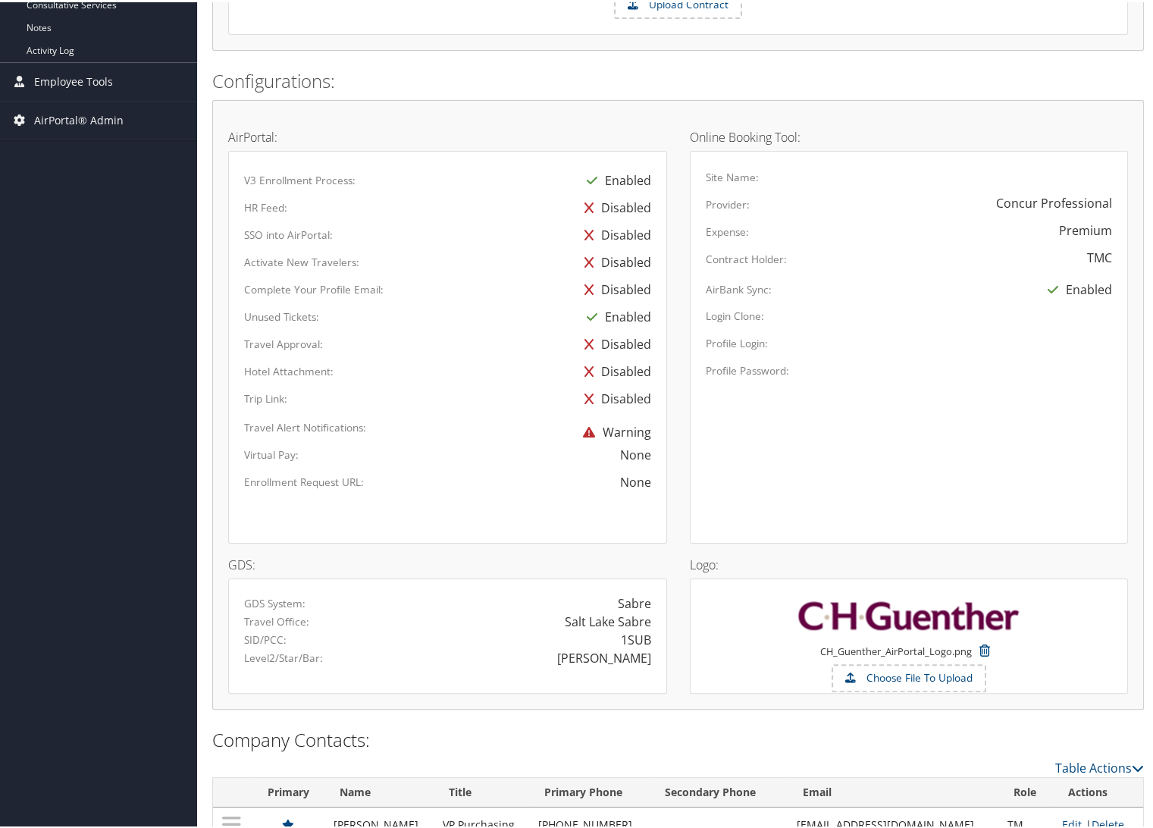
scroll to position [712, 0]
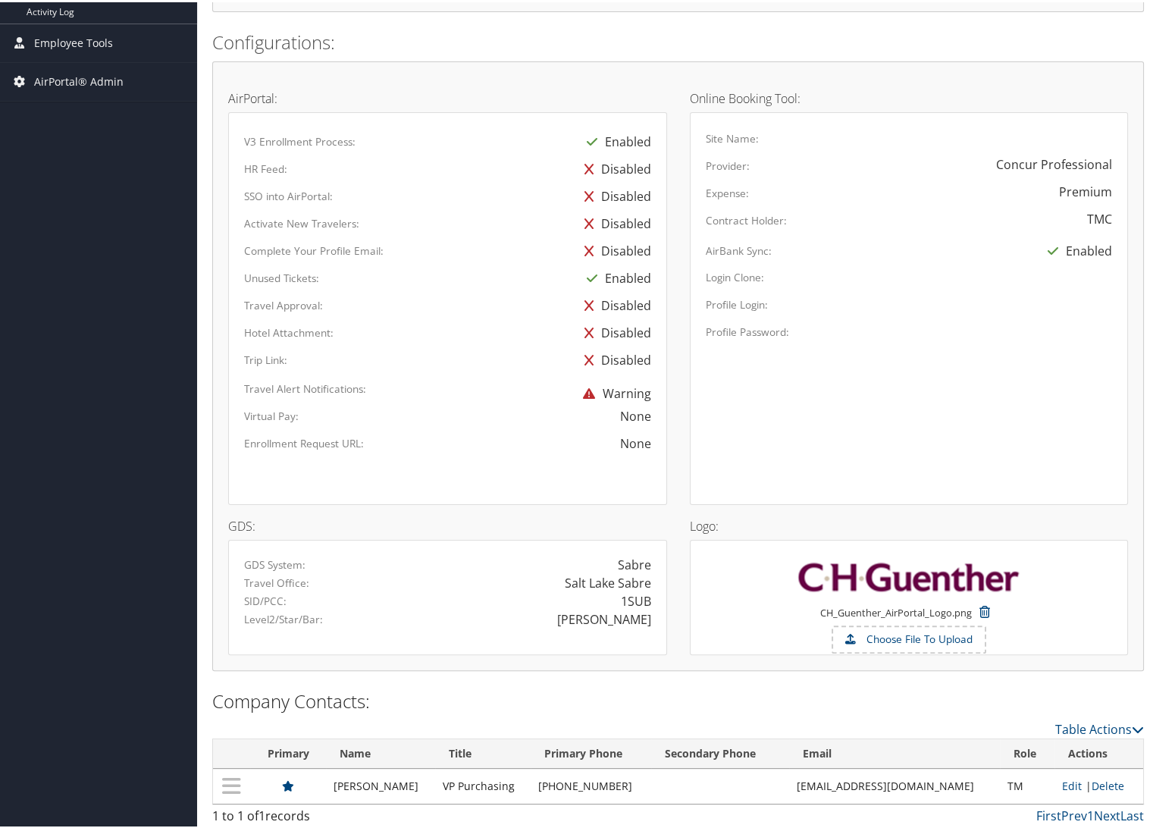
click at [917, 625] on label "Choose File To Upload" at bounding box center [909, 638] width 152 height 26
click at [0, 0] on input "Choose File To Upload" at bounding box center [0, 0] width 0 height 0
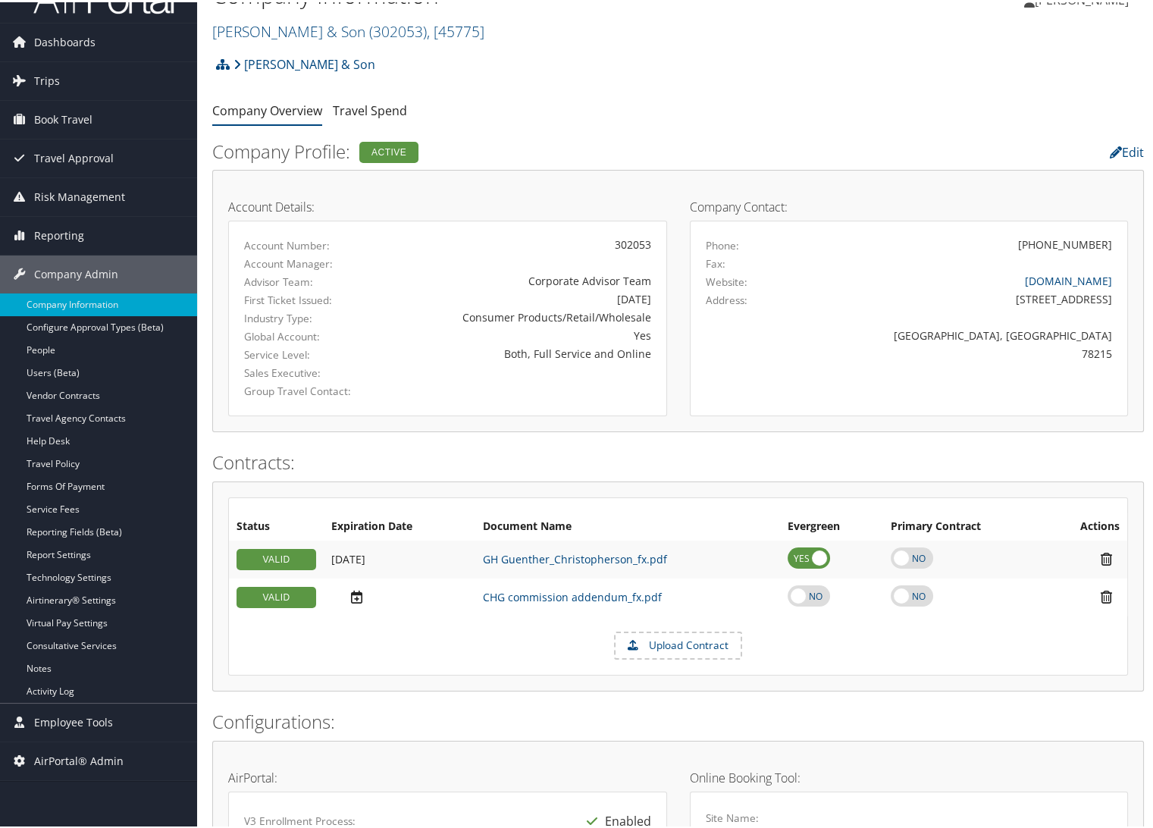
scroll to position [0, 0]
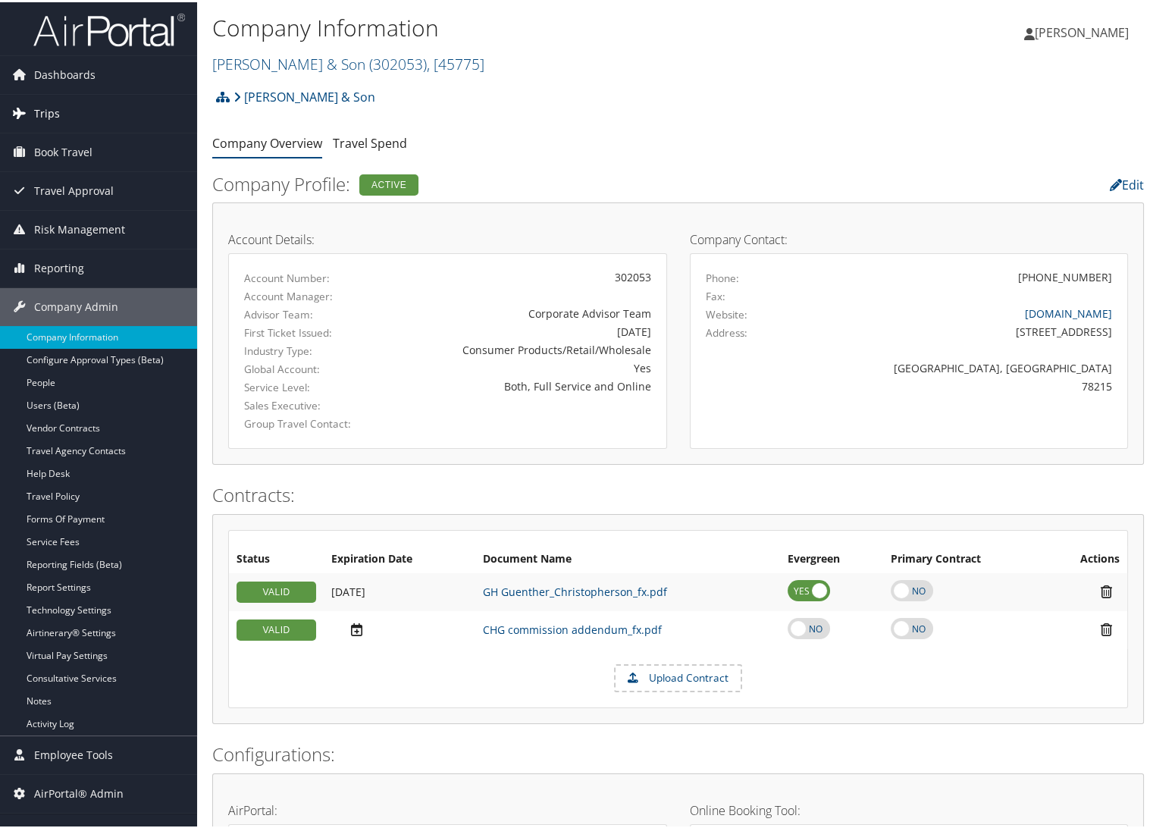
click at [47, 109] on span "Trips" at bounding box center [47, 111] width 26 height 38
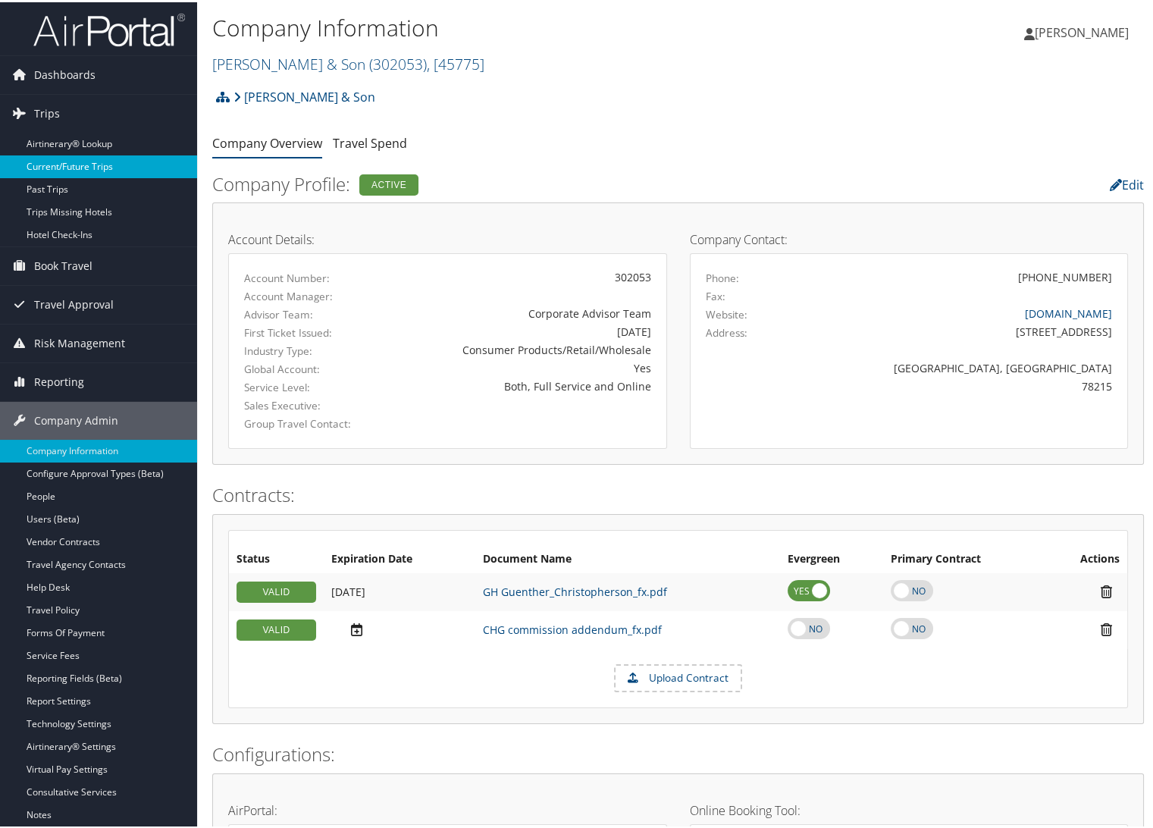
click at [52, 168] on link "Current/Future Trips" at bounding box center [98, 164] width 197 height 23
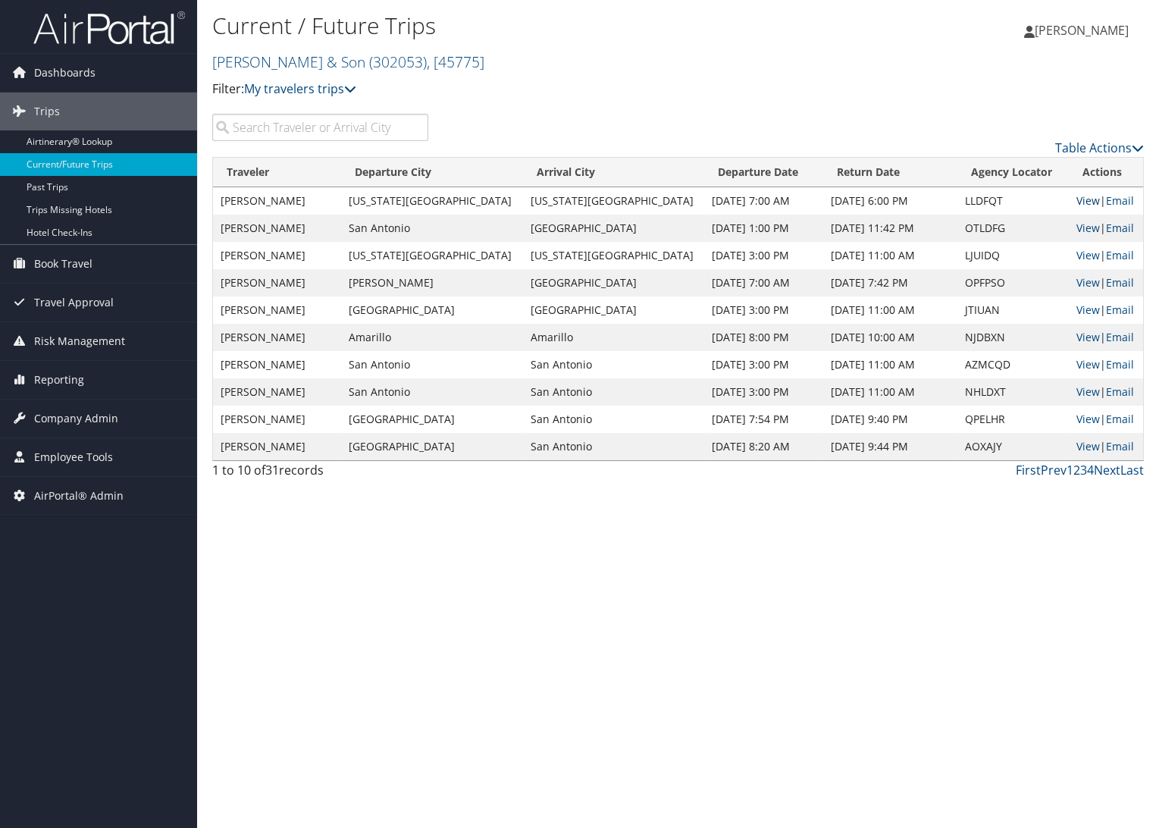
click at [1077, 198] on link "View" at bounding box center [1089, 200] width 24 height 14
click at [46, 415] on span "Company Admin" at bounding box center [76, 419] width 84 height 38
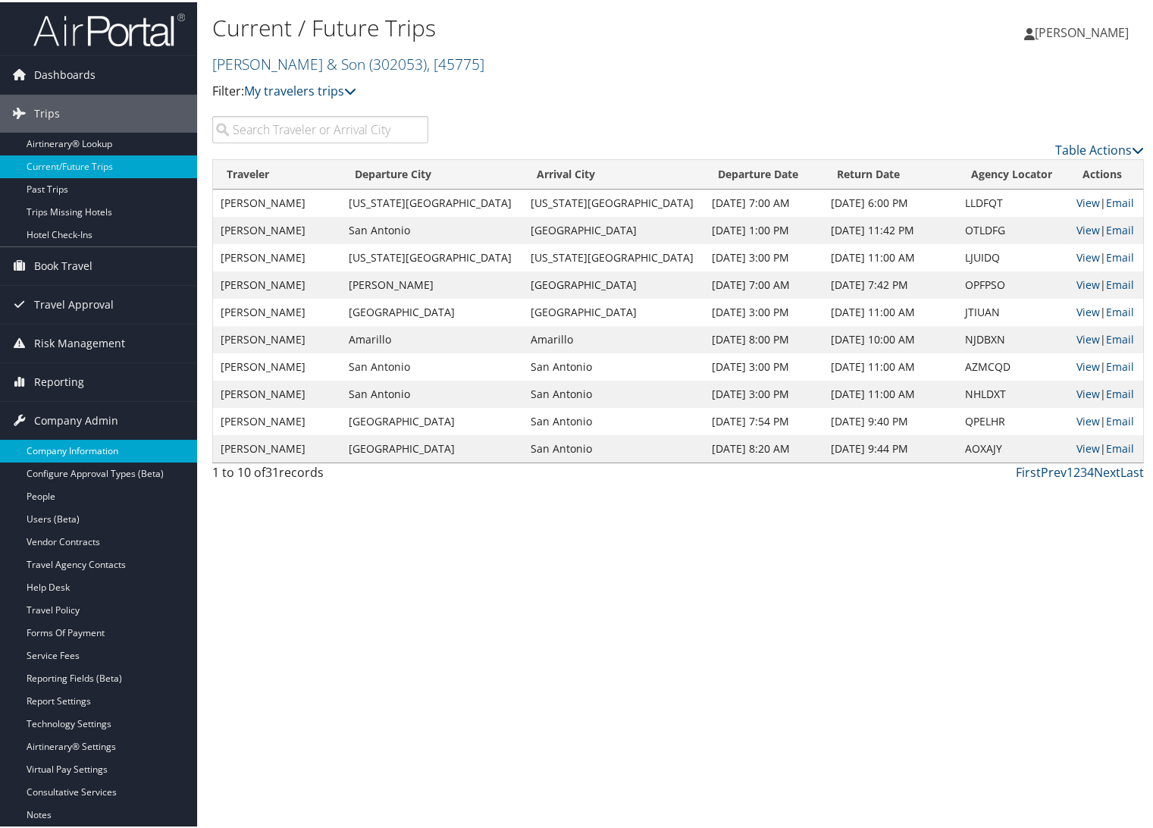
click at [55, 443] on link "Company Information" at bounding box center [98, 448] width 197 height 23
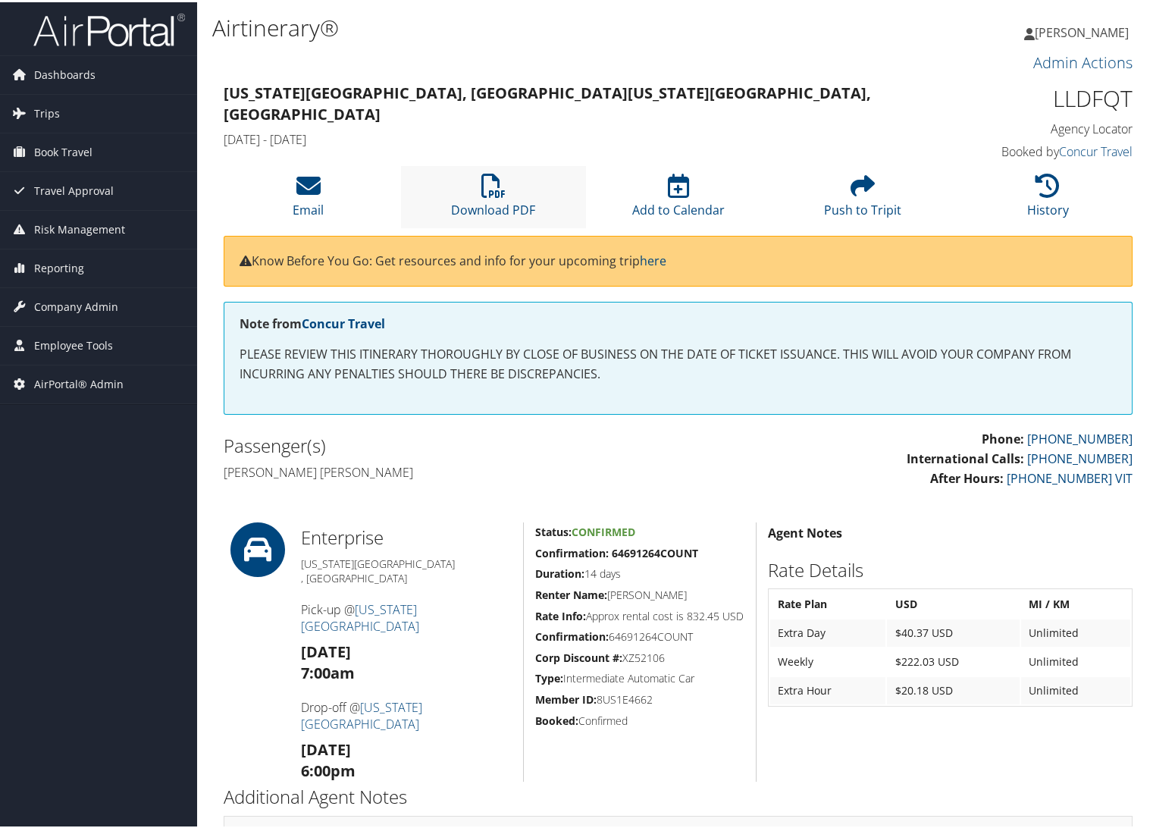
click at [508, 196] on li "Download PDF" at bounding box center [493, 194] width 185 height 61
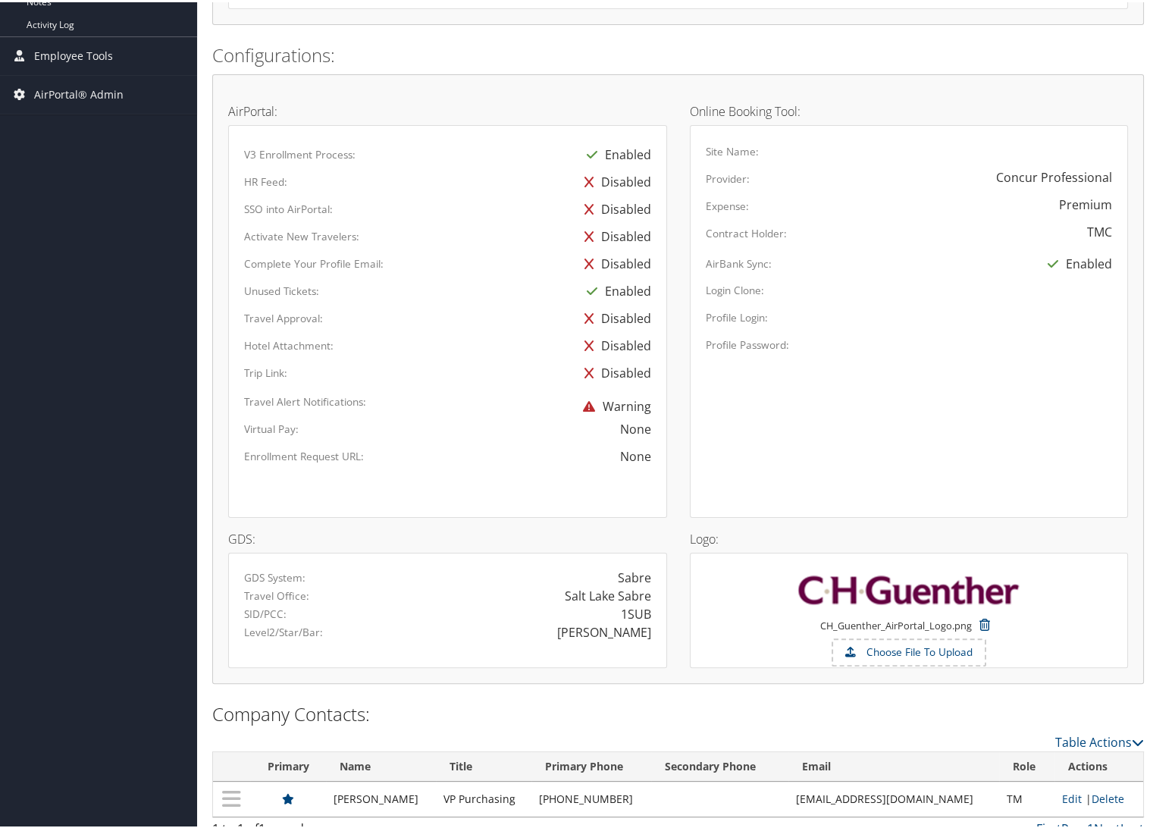
scroll to position [712, 0]
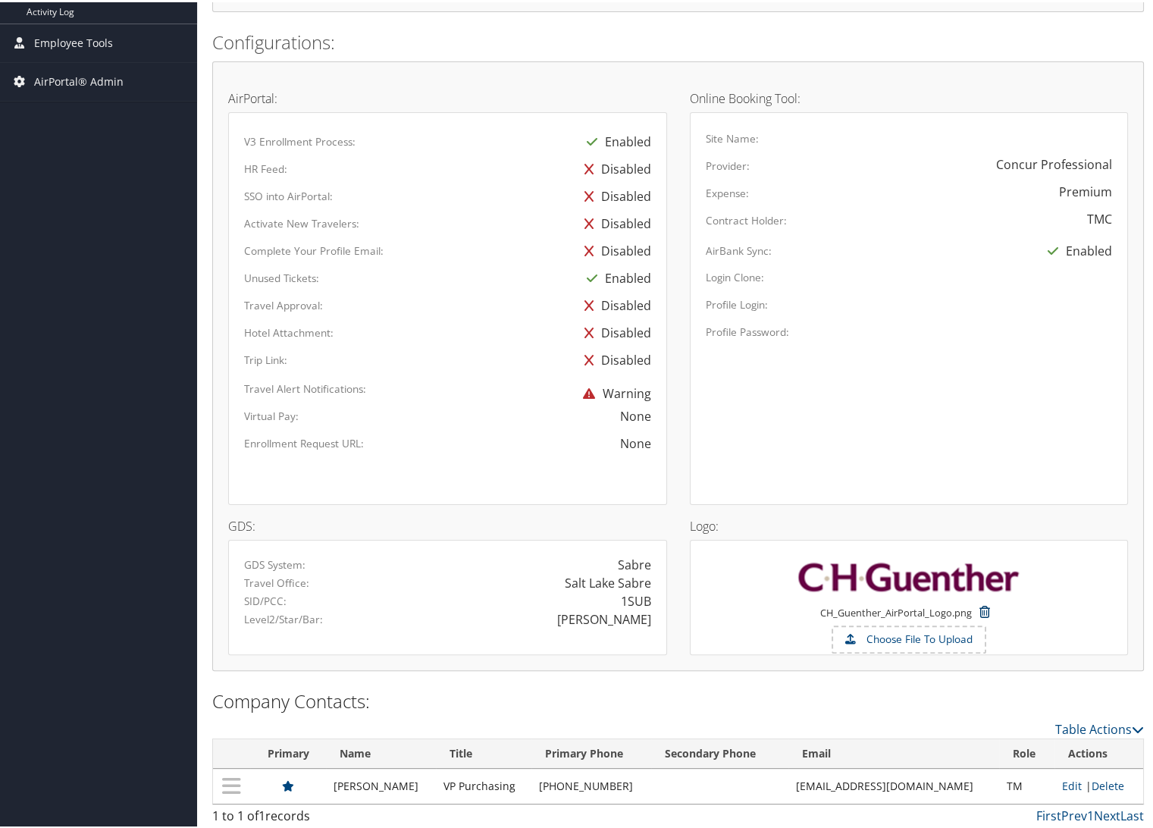
click at [981, 596] on icon at bounding box center [985, 609] width 26 height 27
click at [946, 593] on button "Confirm" at bounding box center [951, 596] width 95 height 23
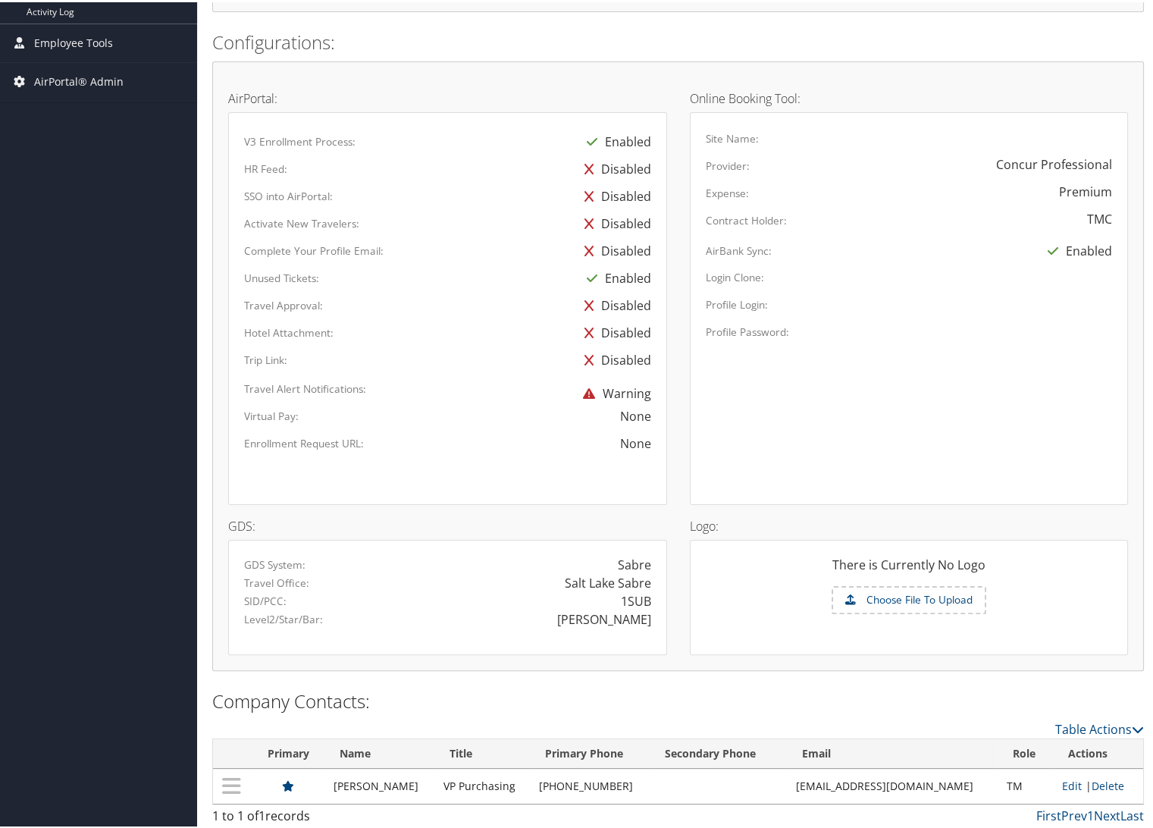
click at [914, 603] on label "Choose File To Upload" at bounding box center [909, 598] width 152 height 26
click at [0, 0] on input "Choose File To Upload" at bounding box center [0, 0] width 0 height 0
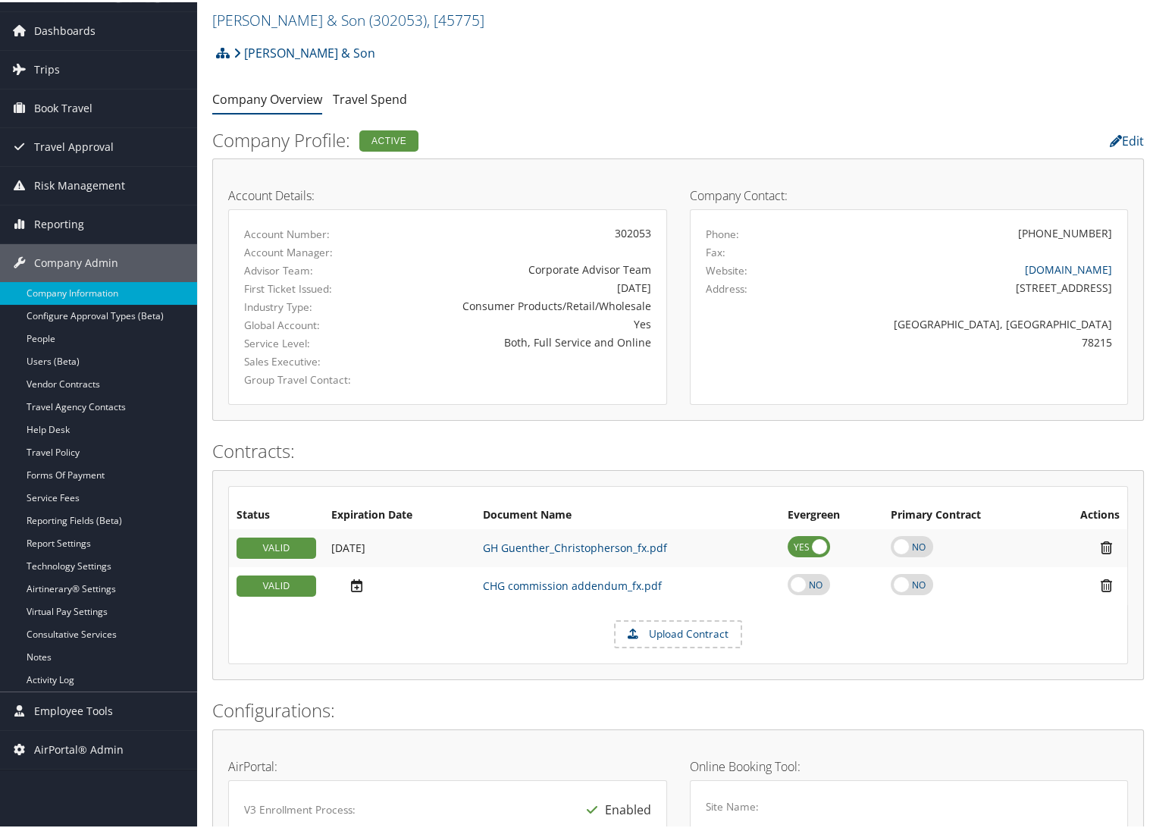
scroll to position [0, 0]
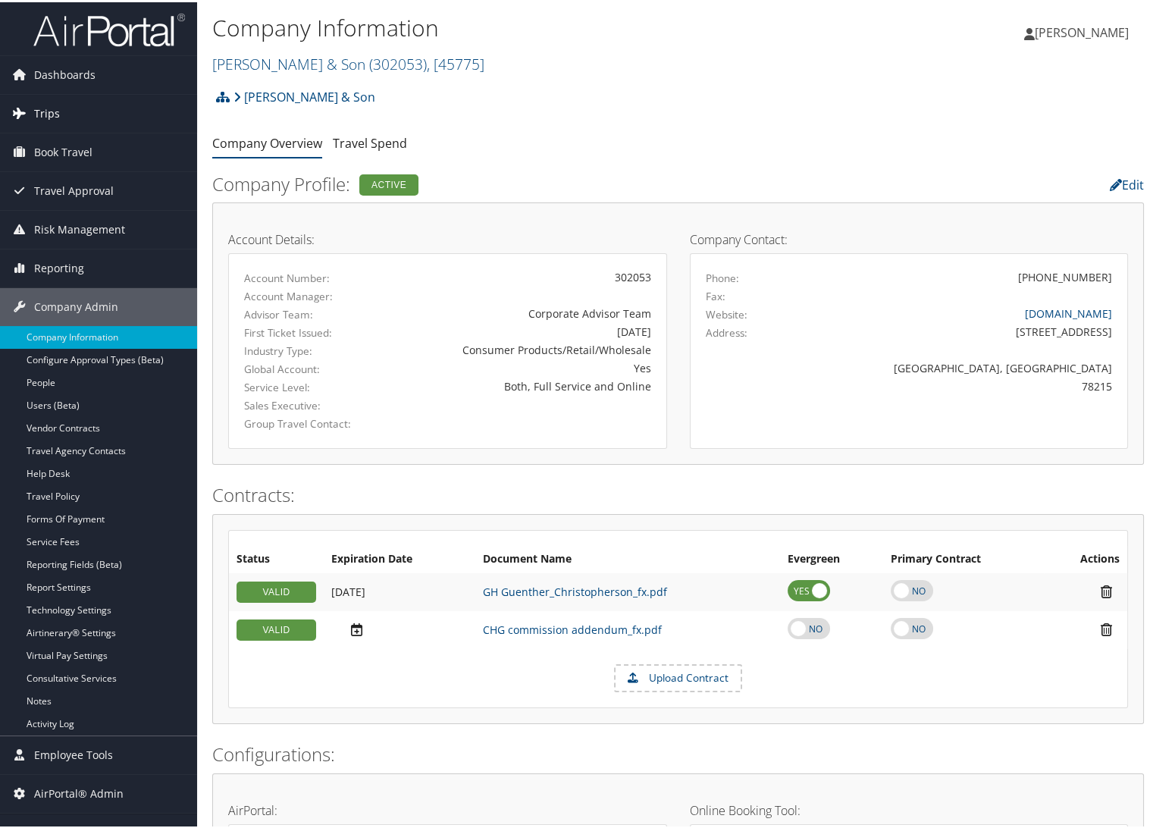
click at [37, 104] on span "Trips" at bounding box center [47, 111] width 26 height 38
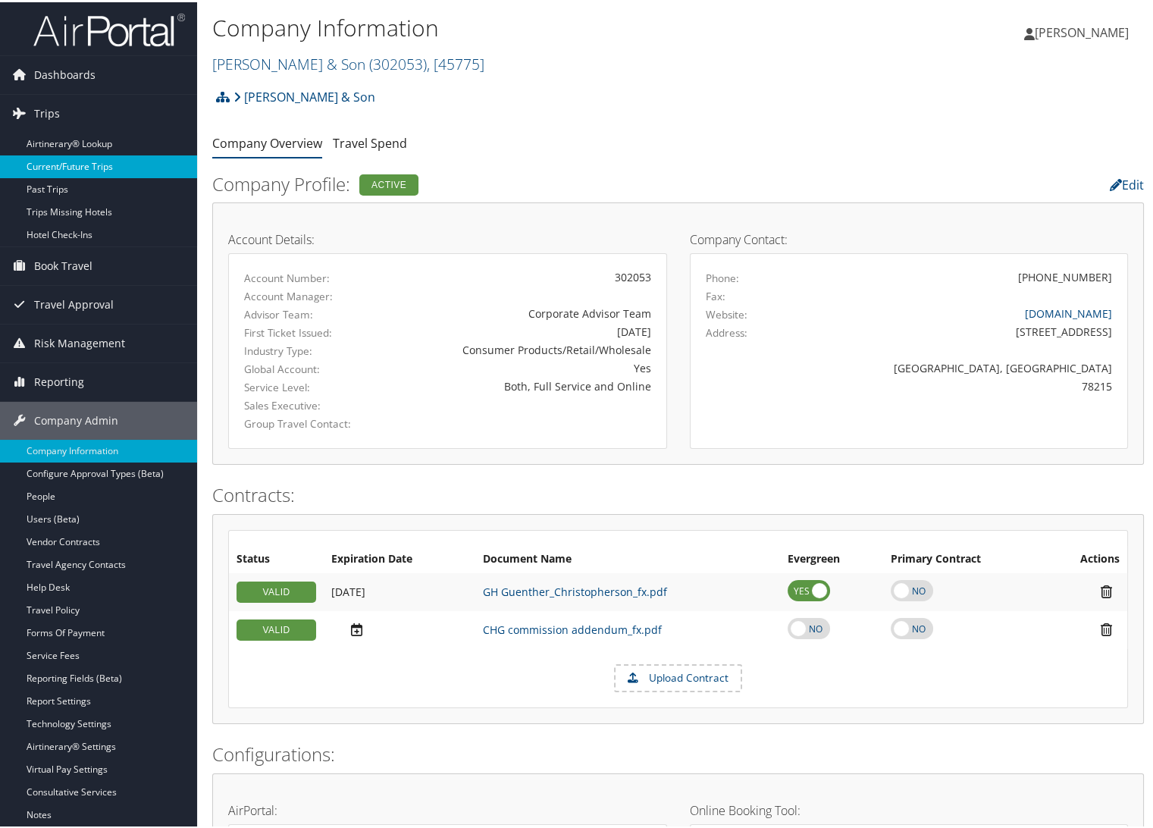
click at [69, 161] on link "Current/Future Trips" at bounding box center [98, 164] width 197 height 23
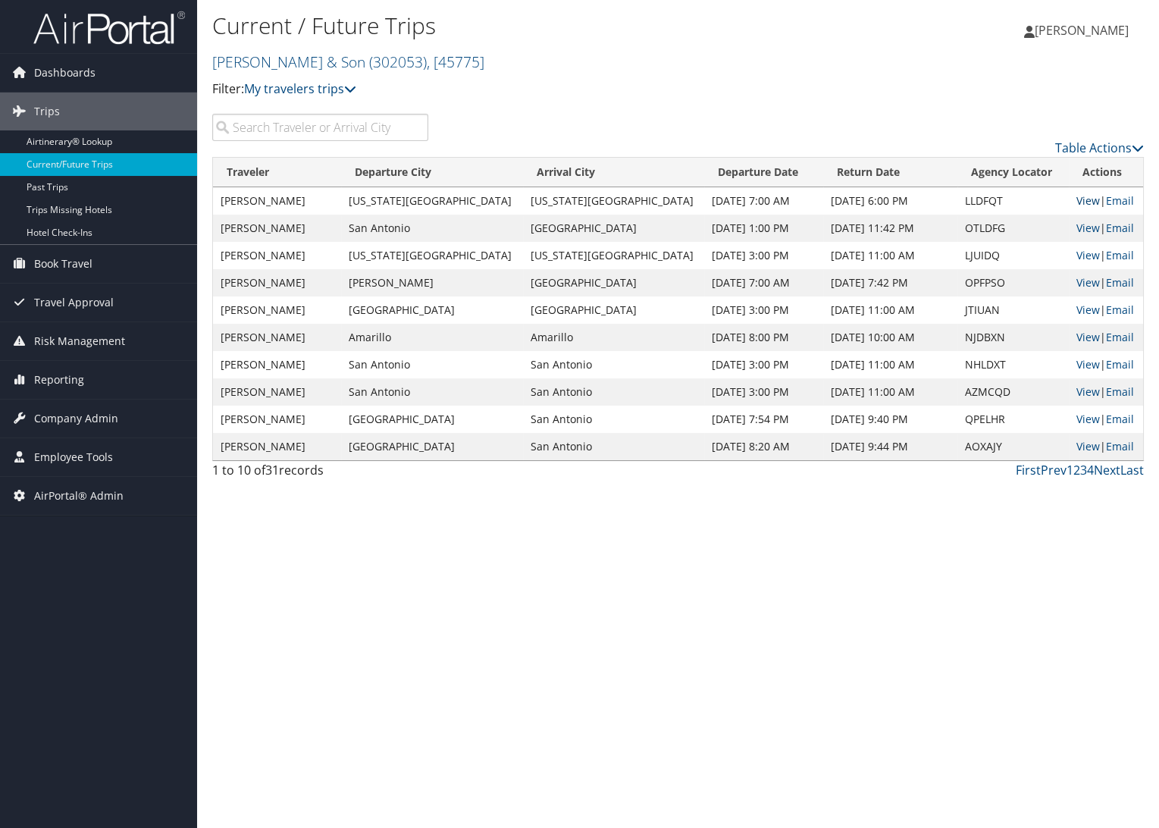
click at [1077, 201] on link "View" at bounding box center [1089, 200] width 24 height 14
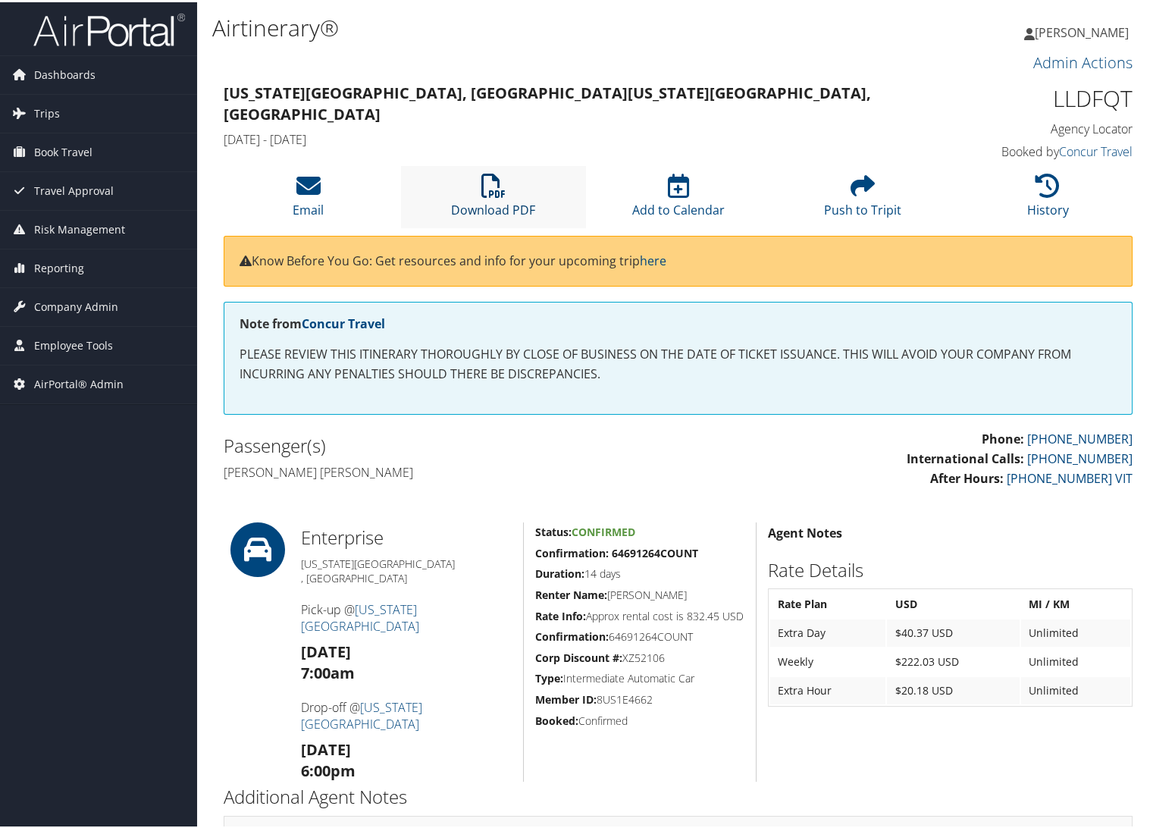
drag, startPoint x: 487, startPoint y: 193, endPoint x: 507, endPoint y: 208, distance: 24.9
click at [487, 193] on icon at bounding box center [493, 183] width 24 height 24
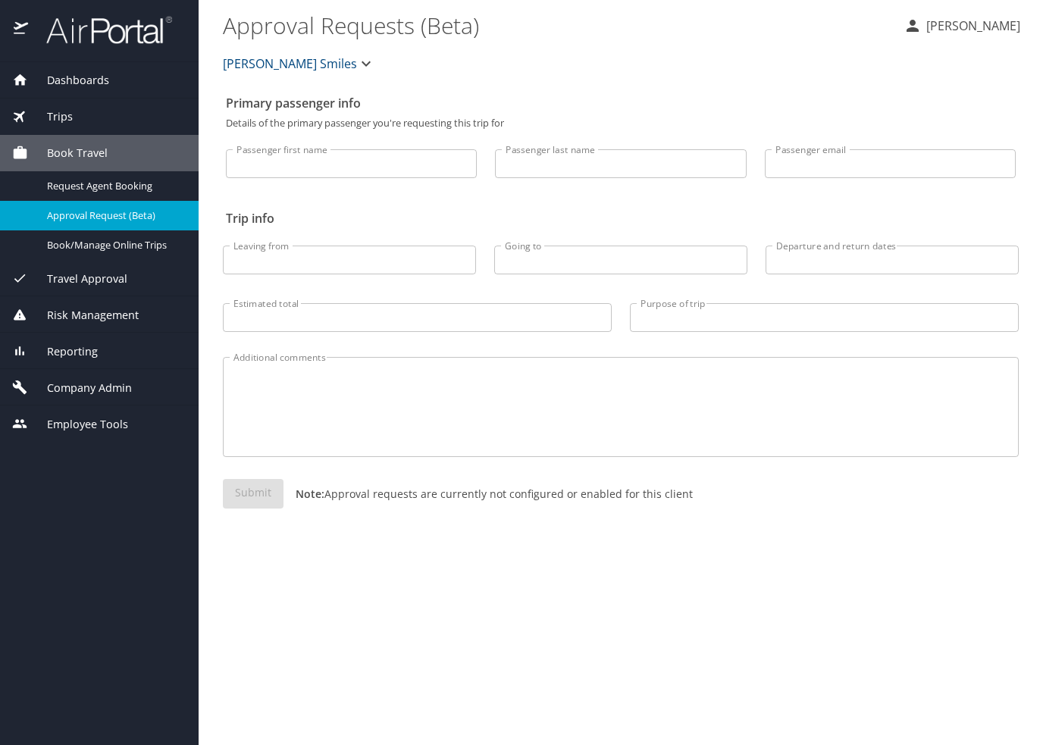
drag, startPoint x: 89, startPoint y: 356, endPoint x: 89, endPoint y: 367, distance: 10.6
click at [89, 349] on span "Reporting" at bounding box center [63, 351] width 70 height 17
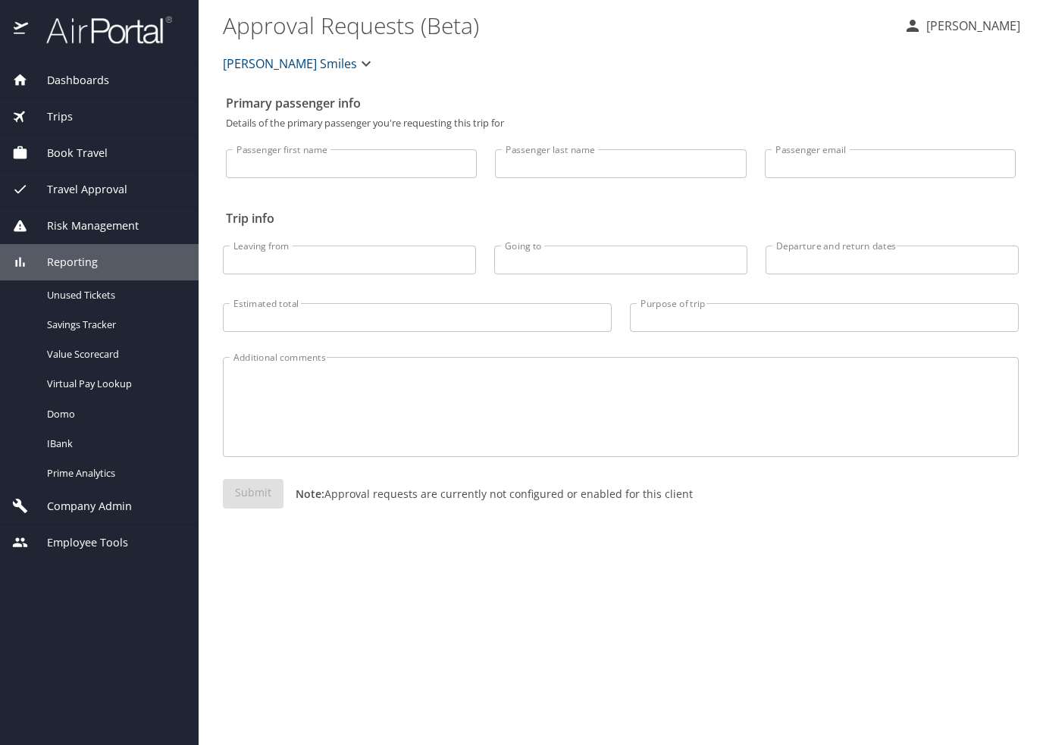
click at [89, 349] on span "Company Admin" at bounding box center [80, 506] width 104 height 17
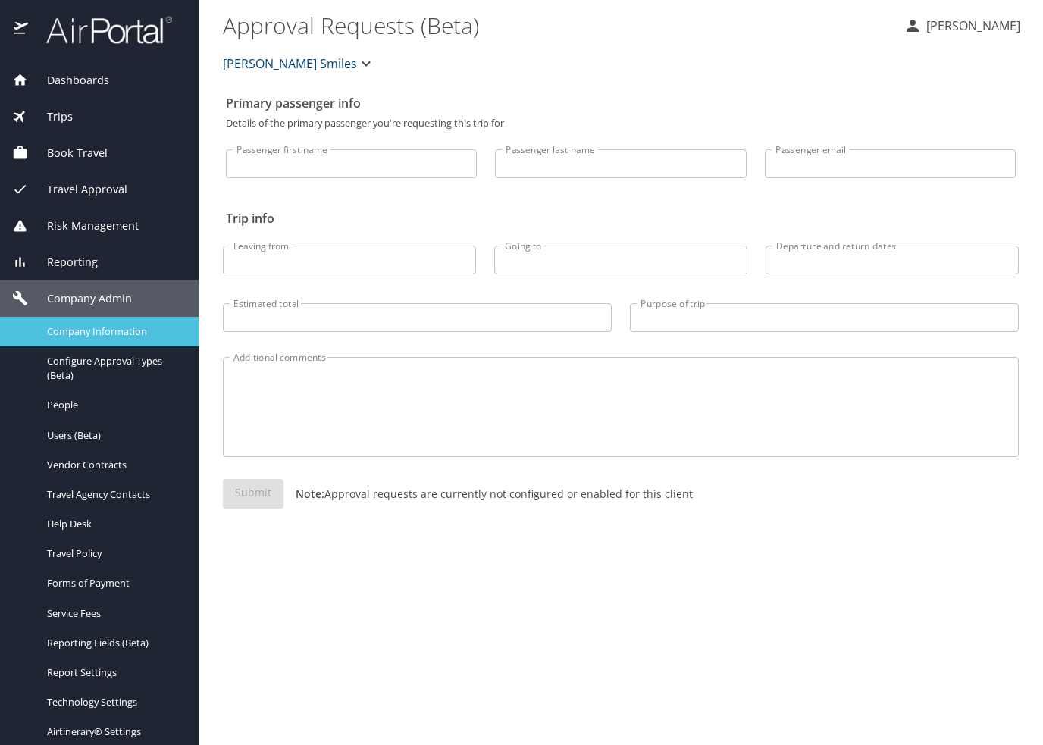
click at [82, 339] on div "Company Information" at bounding box center [99, 331] width 174 height 17
